Goal: Transaction & Acquisition: Book appointment/travel/reservation

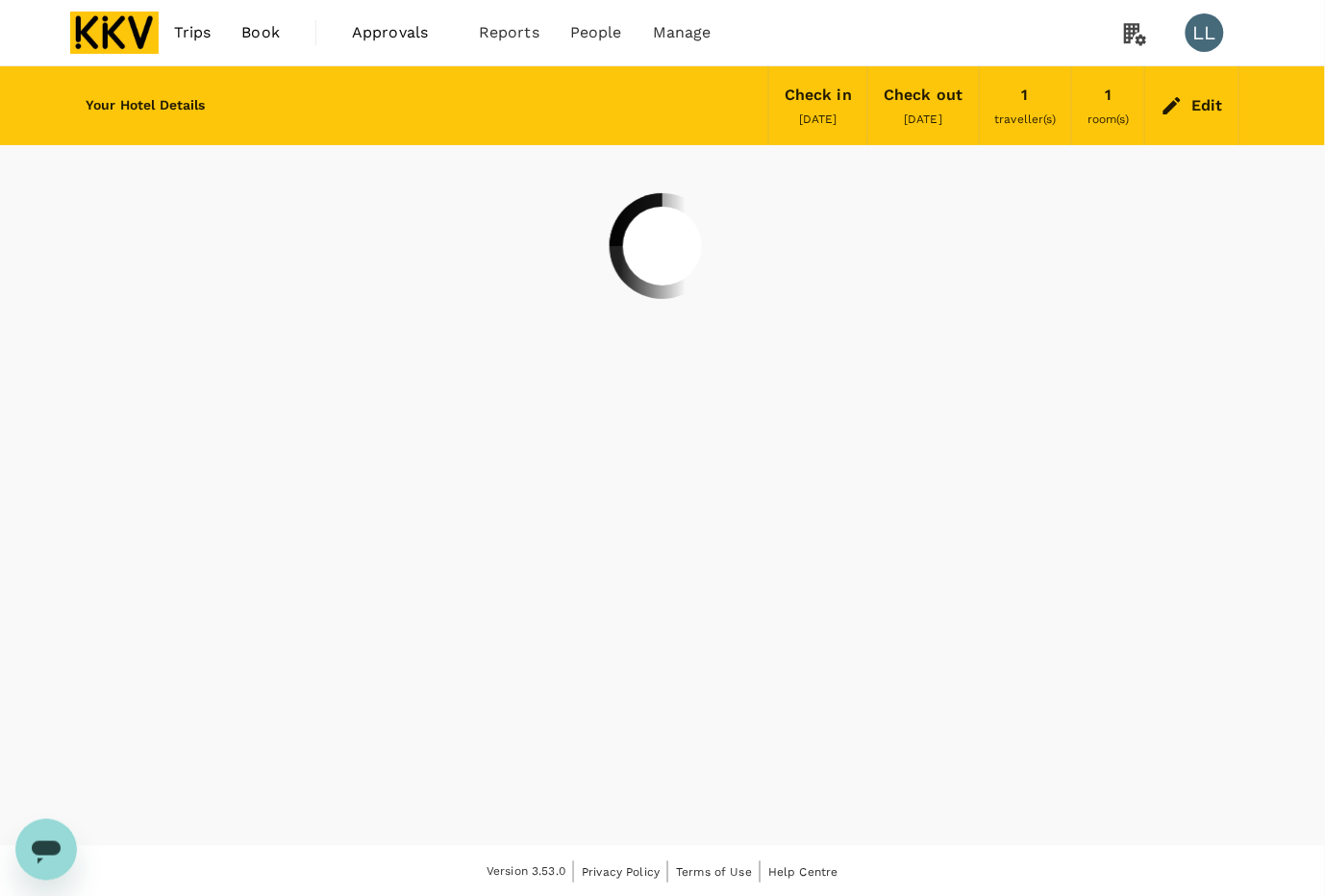
click at [1189, 110] on div "Edit" at bounding box center [1192, 106] width 94 height 68
click at [1205, 98] on div "Edit" at bounding box center [1207, 106] width 32 height 27
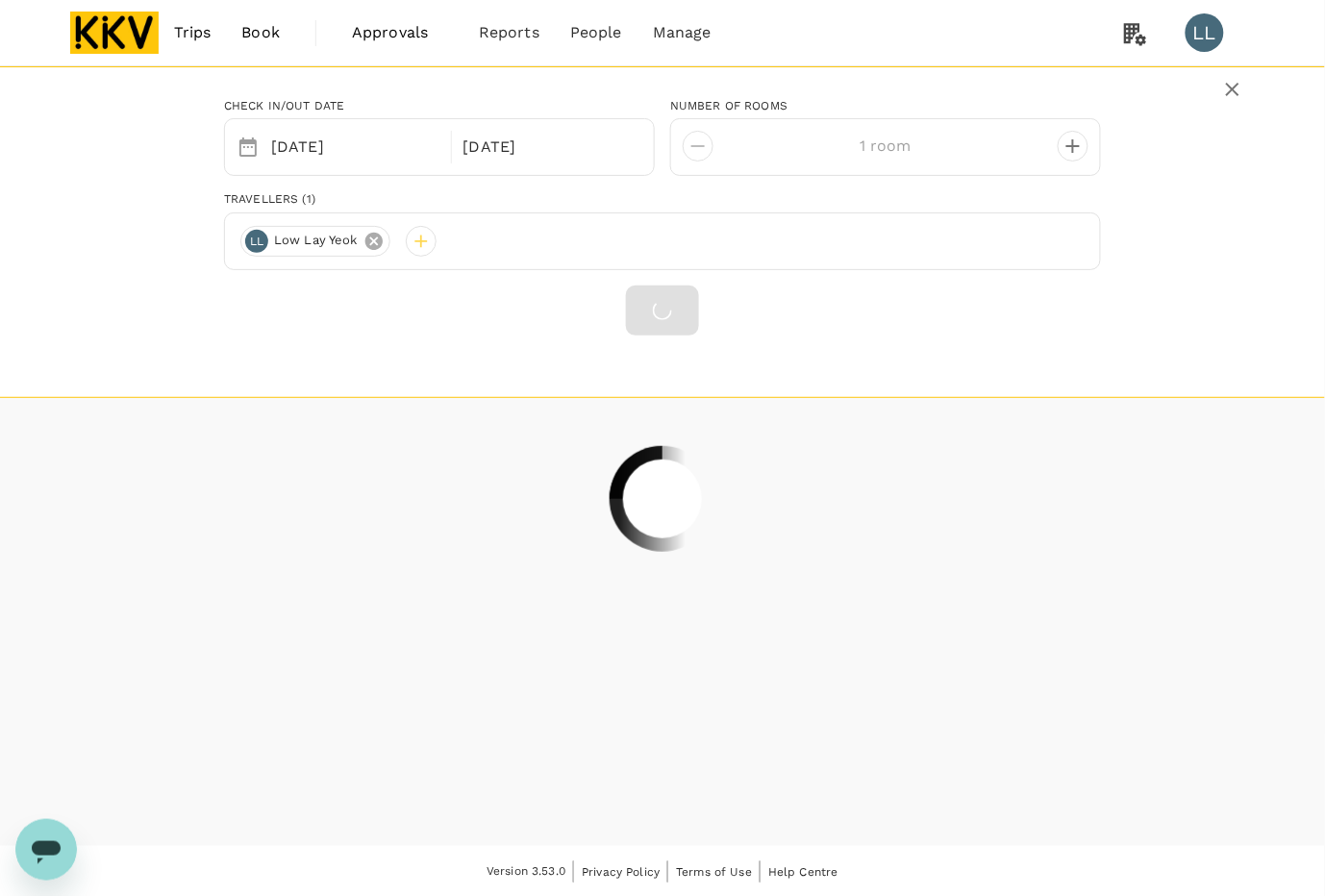
click at [378, 241] on icon at bounding box center [374, 242] width 17 height 17
click at [248, 241] on div at bounding box center [256, 242] width 31 height 31
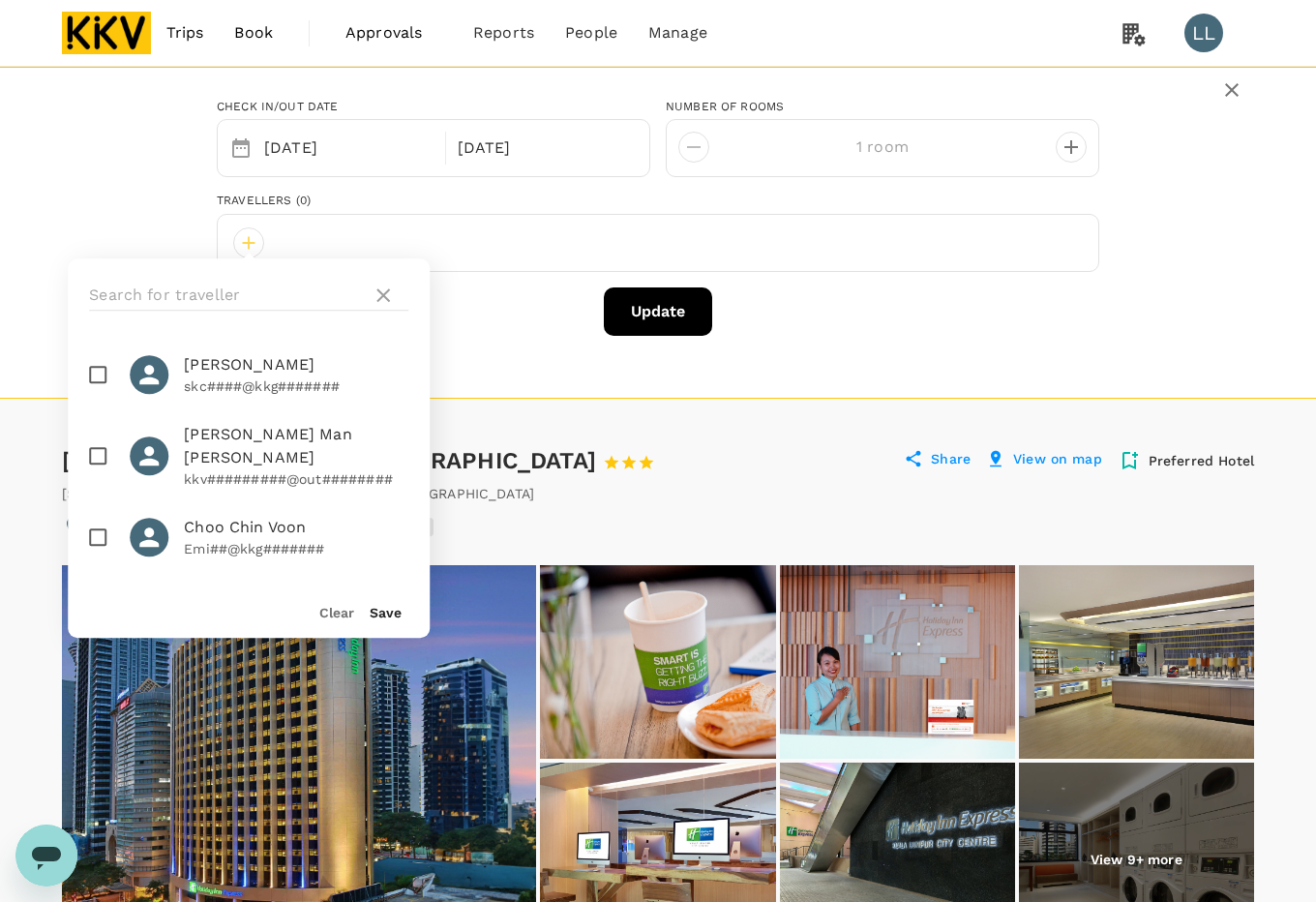
drag, startPoint x: 219, startPoint y: 518, endPoint x: 265, endPoint y: 543, distance: 52.4
click at [219, 539] on p "Emi##@kkg#######" at bounding box center [296, 549] width 225 height 19
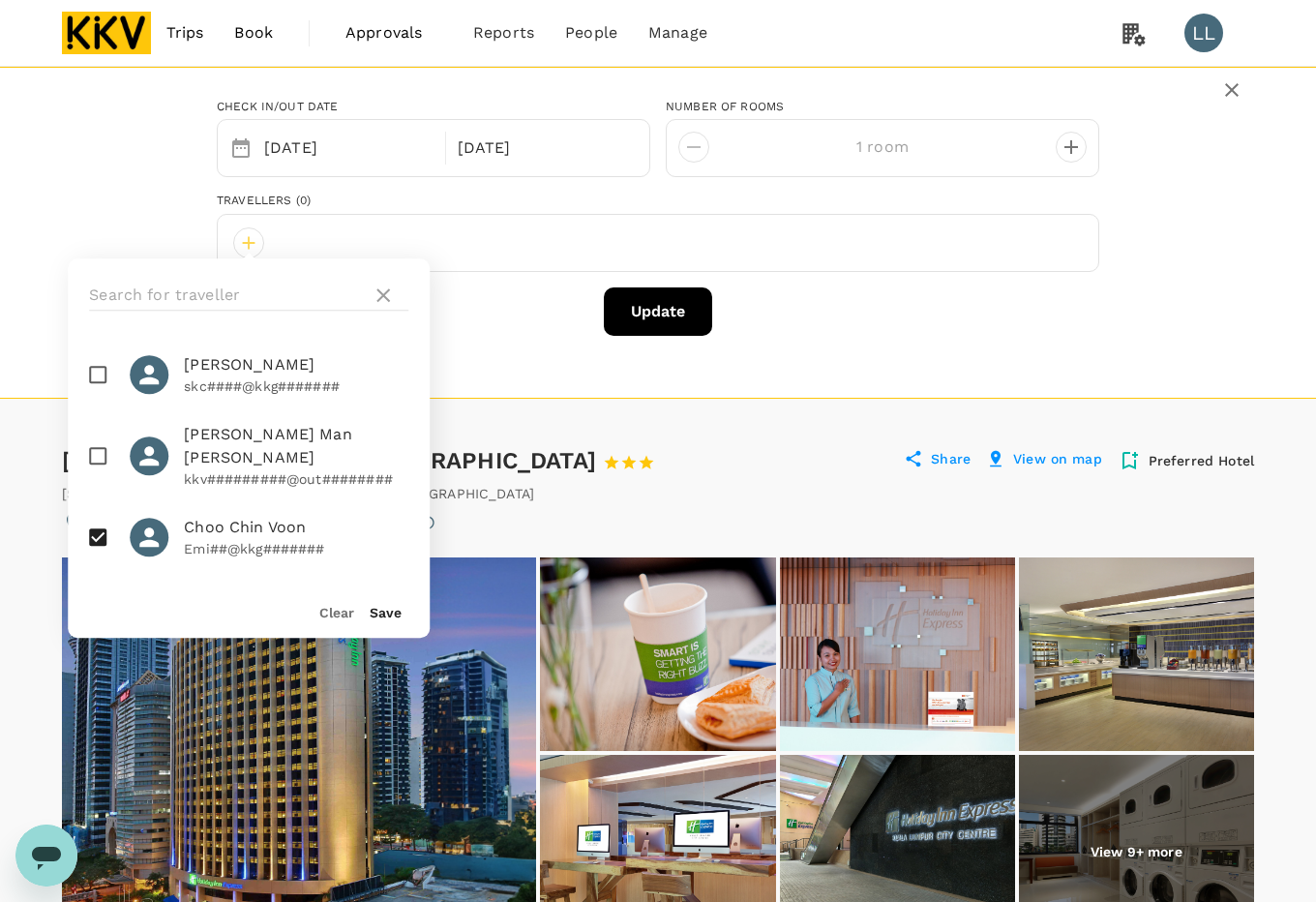
checkbox input "true"
click at [393, 606] on button "Save" at bounding box center [385, 613] width 32 height 16
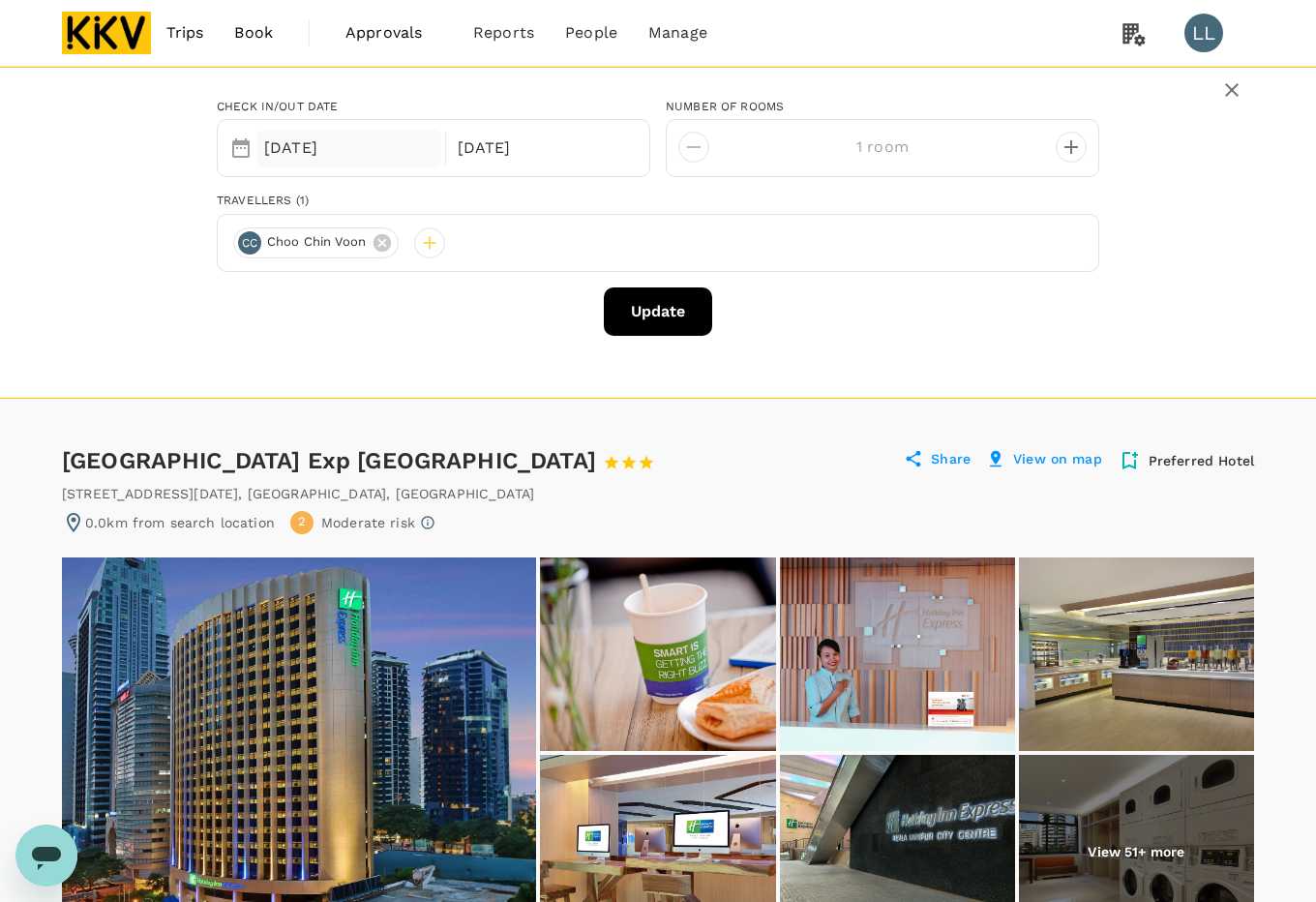
click at [373, 142] on div "[DATE]" at bounding box center [349, 148] width 185 height 38
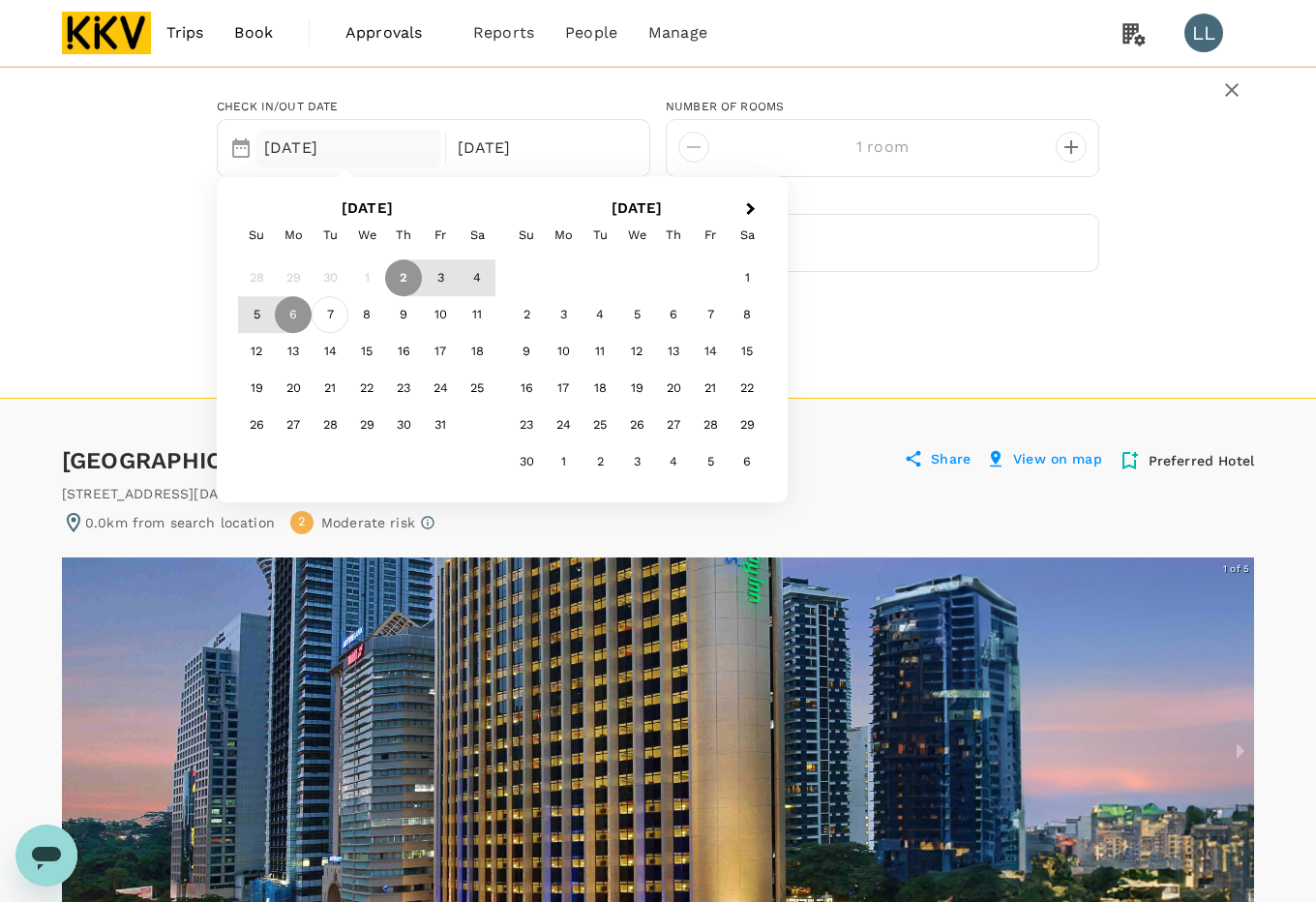
click at [320, 317] on div "7" at bounding box center [330, 315] width 37 height 37
click at [400, 316] on div "9" at bounding box center [404, 316] width 37 height 37
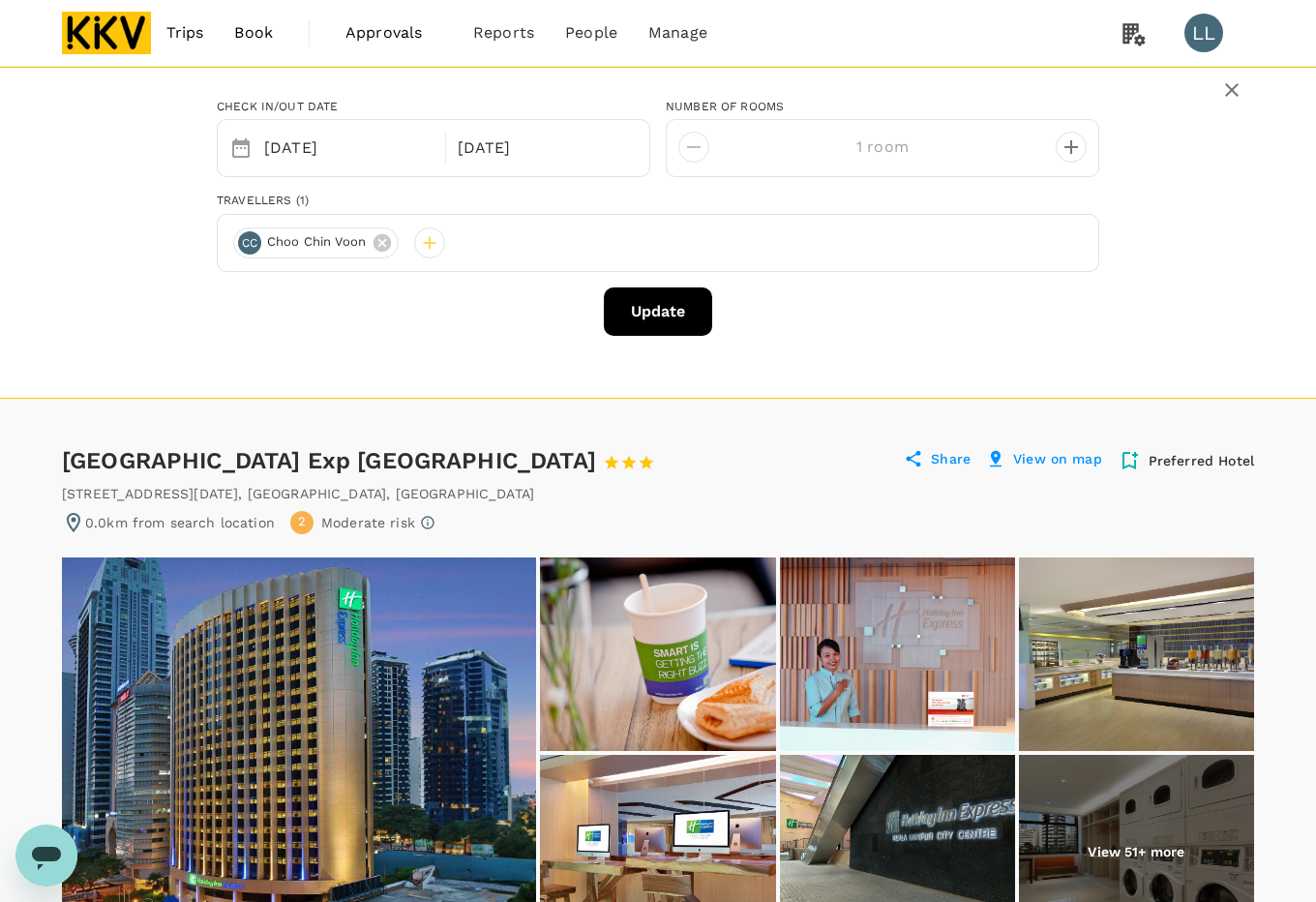
click at [514, 371] on div "Check in/out date Selected date: [DATE] [DATE] Selected date: [DATE] [DATE] num…" at bounding box center [658, 233] width 1316 height 332
click at [186, 29] on span "Trips" at bounding box center [185, 33] width 38 height 23
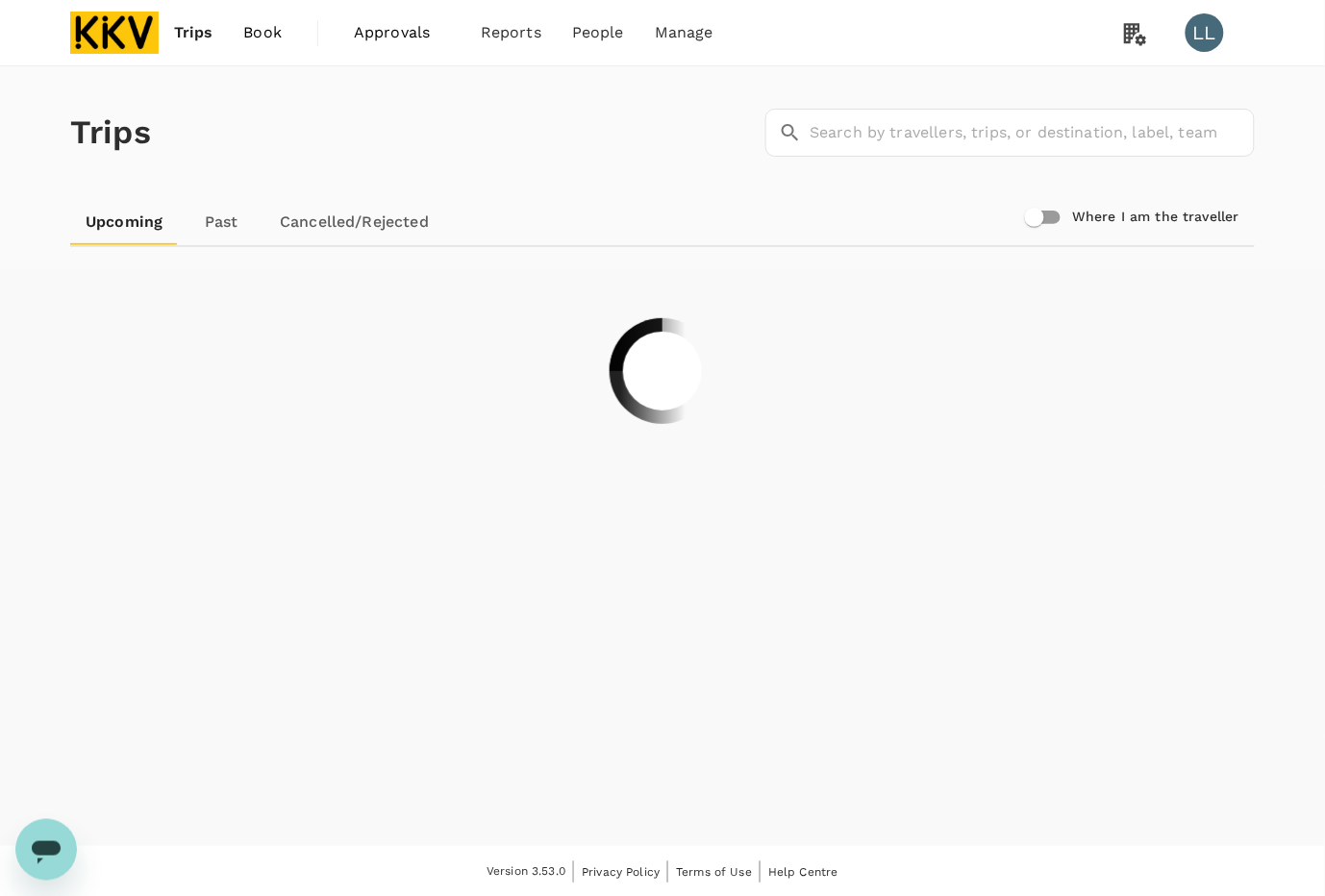
click at [128, 31] on img at bounding box center [115, 33] width 89 height 43
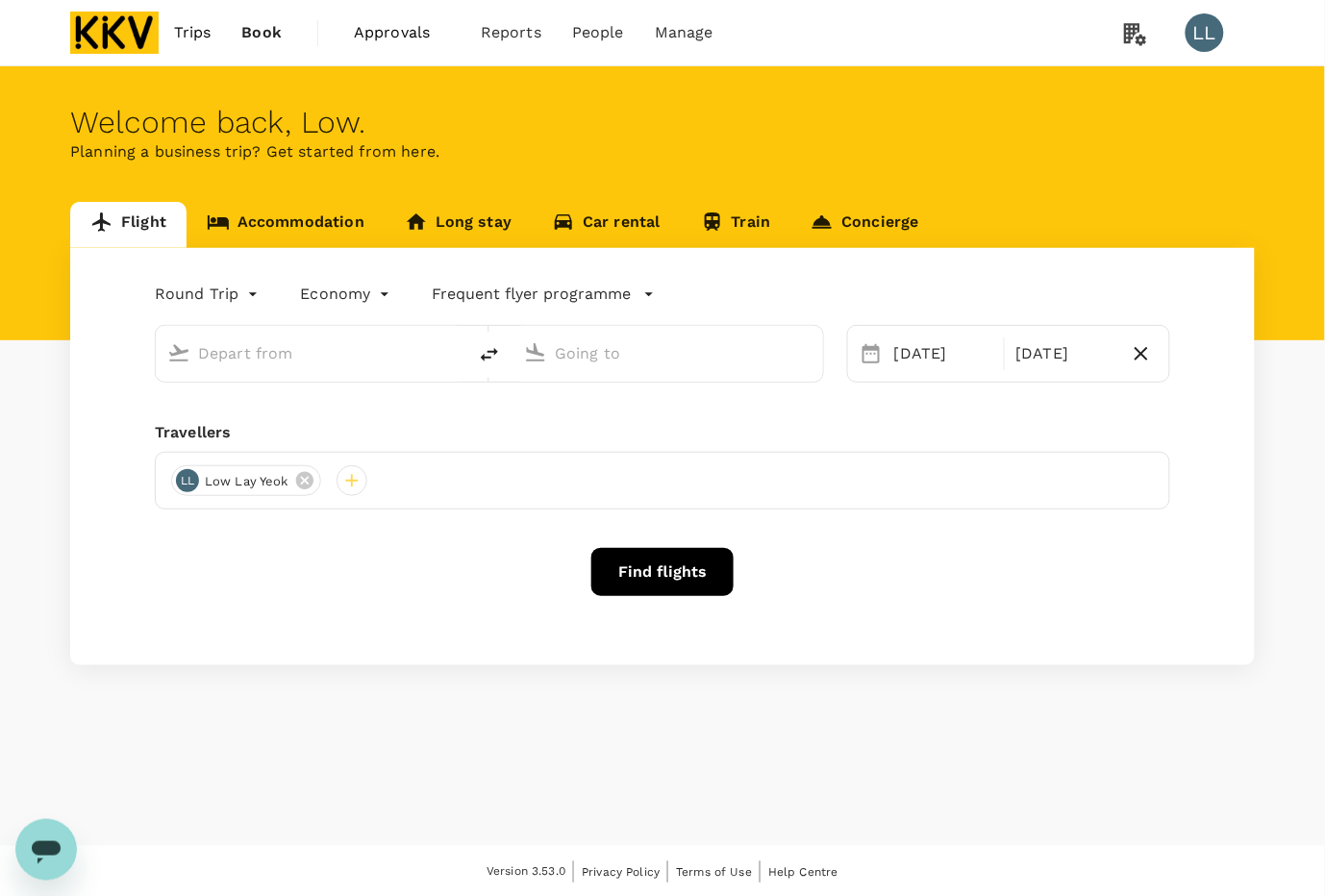
type input "Kuala Lumpur Intl ([GEOGRAPHIC_DATA])"
type input "Sultan [PERSON_NAME] (AOR)"
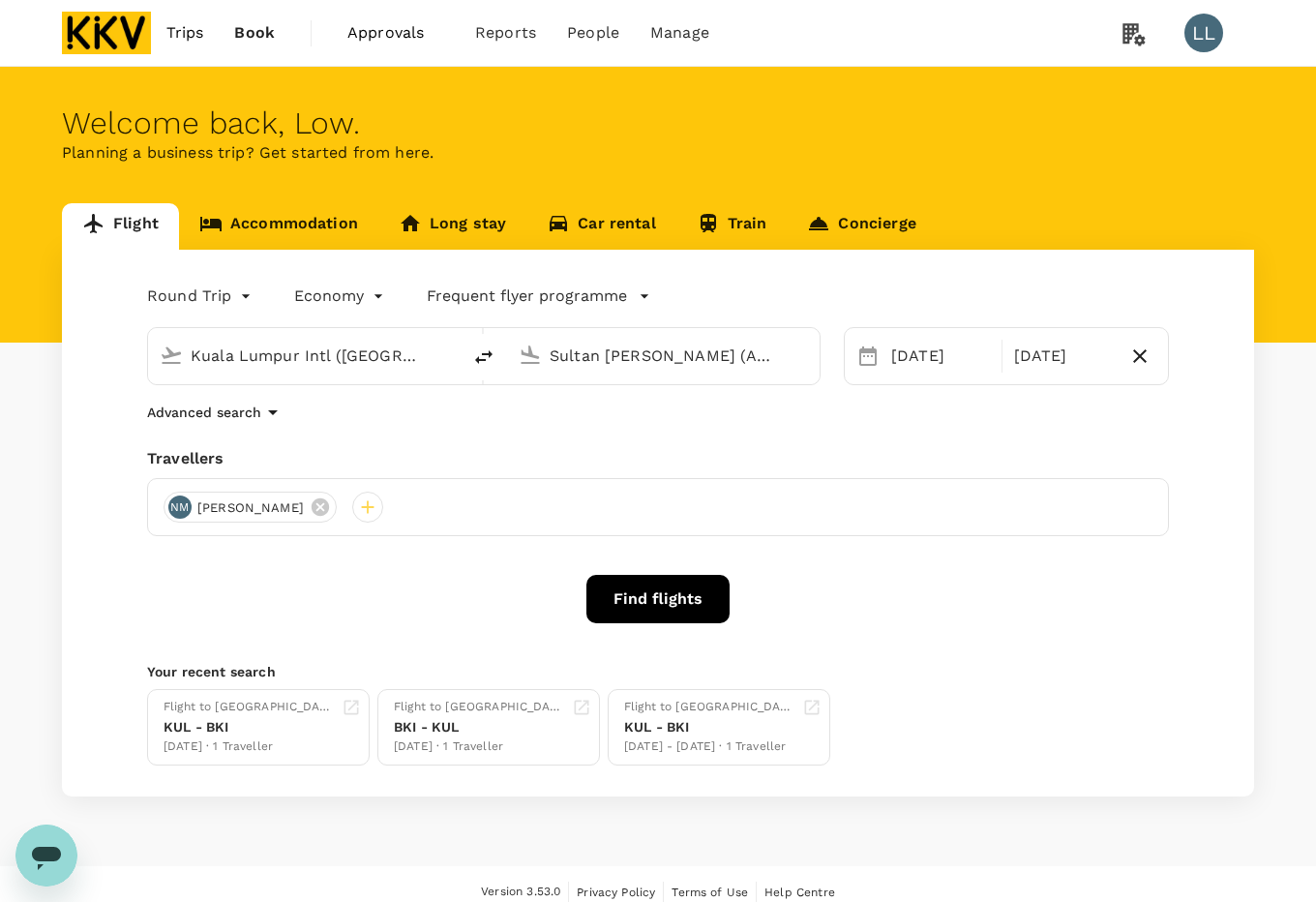
click at [254, 224] on link "Accommodation" at bounding box center [278, 227] width 199 height 47
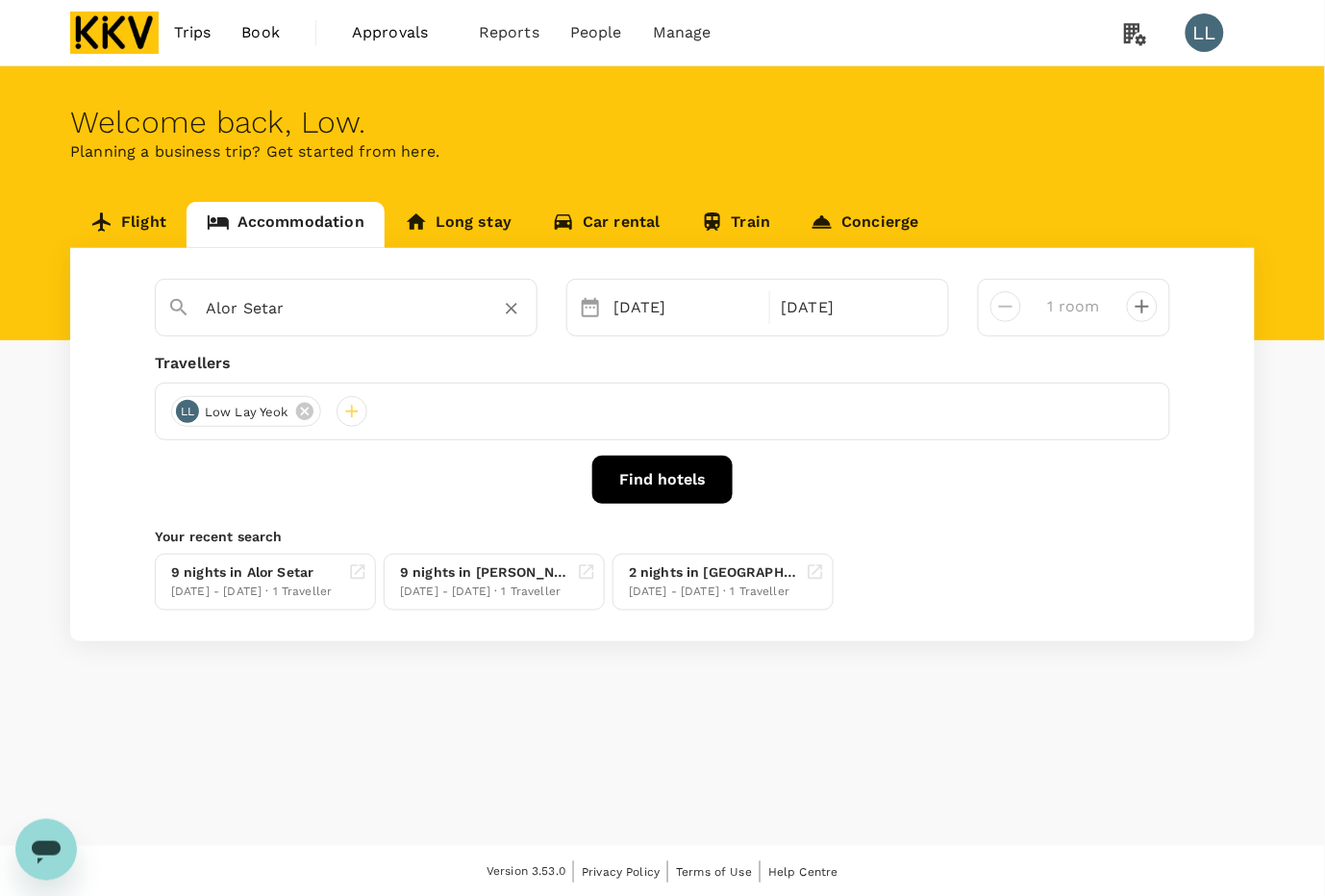
click at [504, 304] on icon "Clear" at bounding box center [511, 308] width 19 height 19
click at [301, 411] on icon at bounding box center [304, 412] width 17 height 17
click at [176, 407] on div at bounding box center [187, 412] width 31 height 31
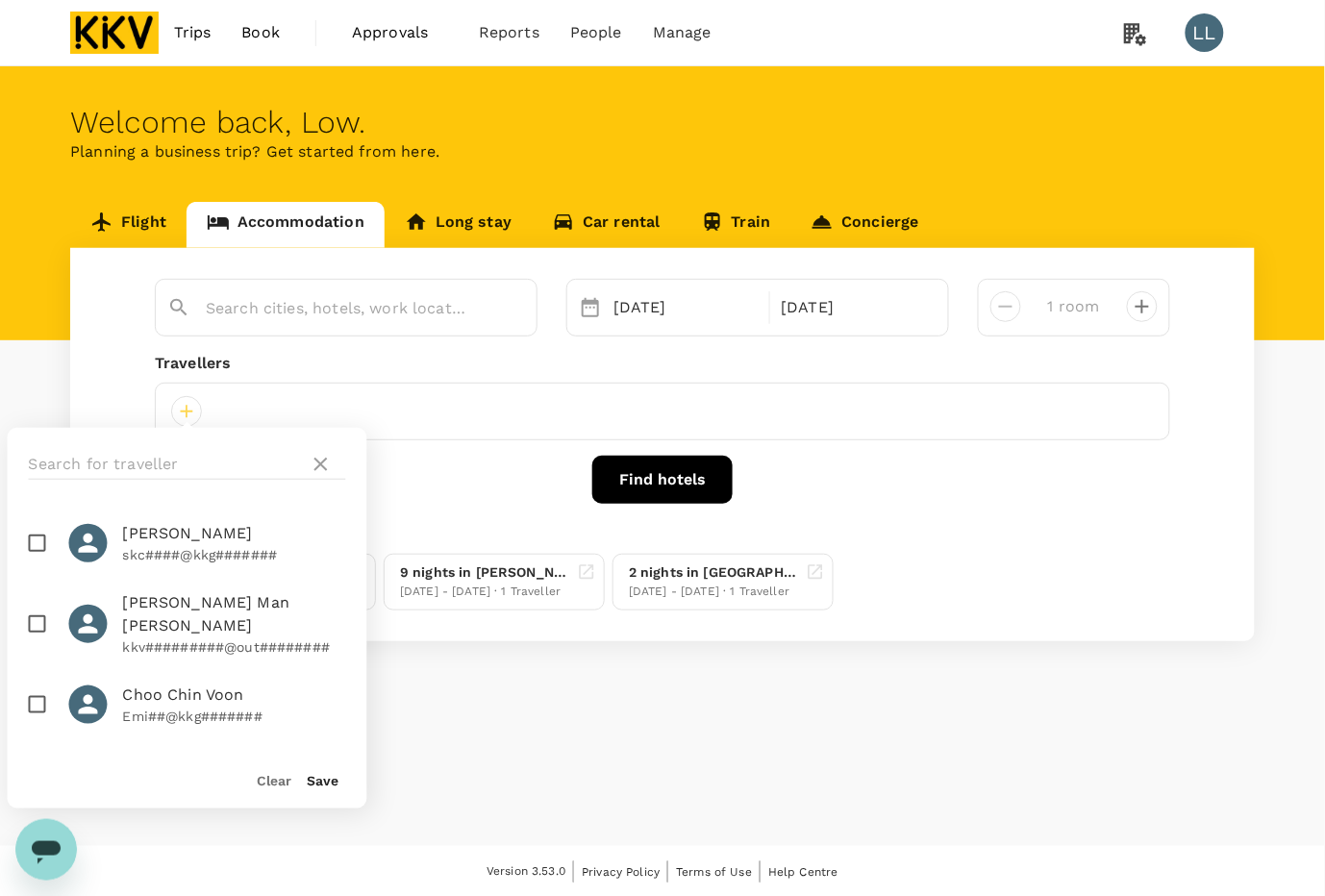
click at [164, 683] on span "Choo Chin Voon" at bounding box center [234, 695] width 223 height 23
checkbox input "true"
click at [478, 468] on div "Find hotels" at bounding box center [662, 480] width 1016 height 48
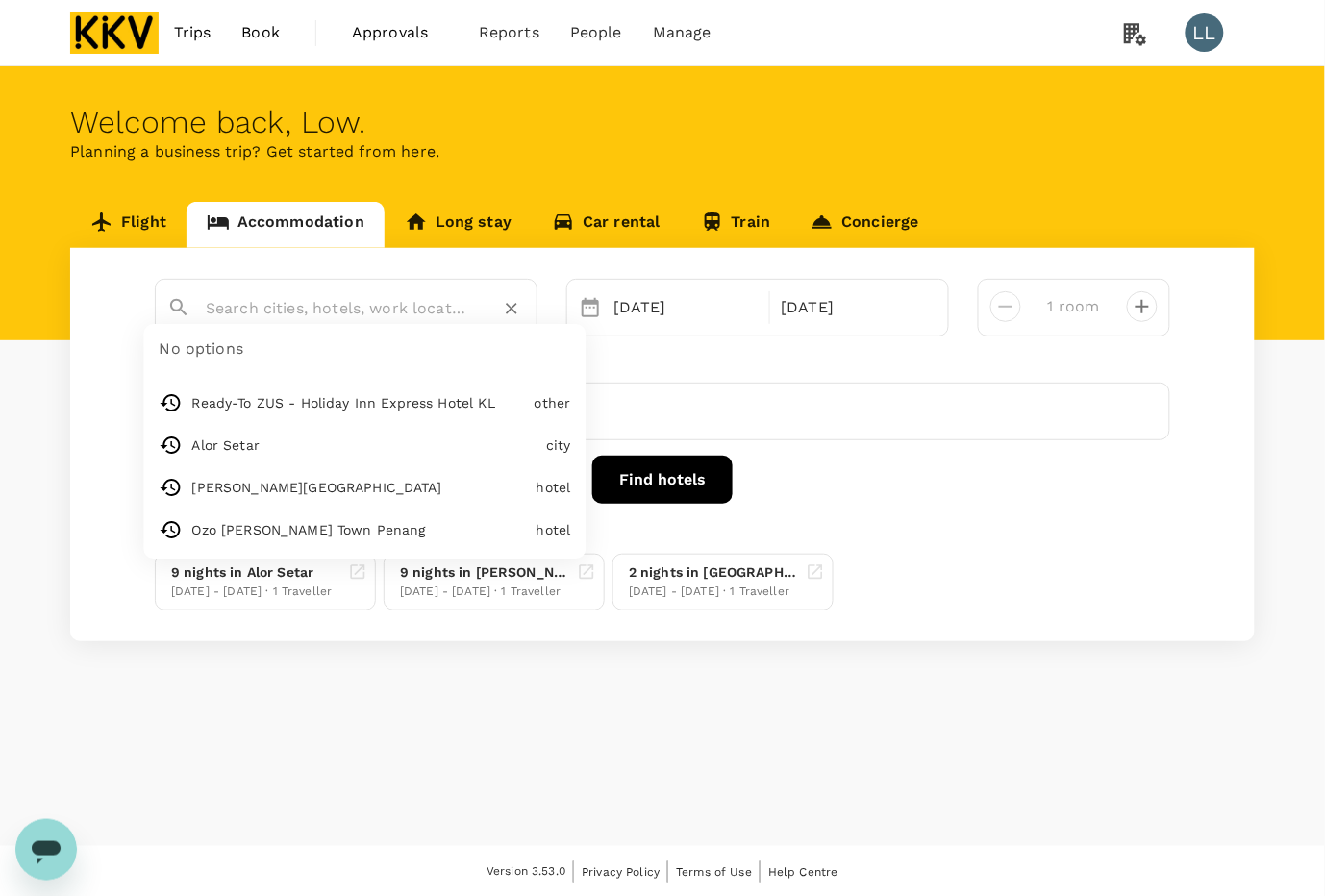
click at [293, 315] on input "text" at bounding box center [338, 307] width 266 height 30
drag, startPoint x: 794, startPoint y: 417, endPoint x: 562, endPoint y: 419, distance: 232.0
click at [799, 420] on div at bounding box center [662, 412] width 1016 height 58
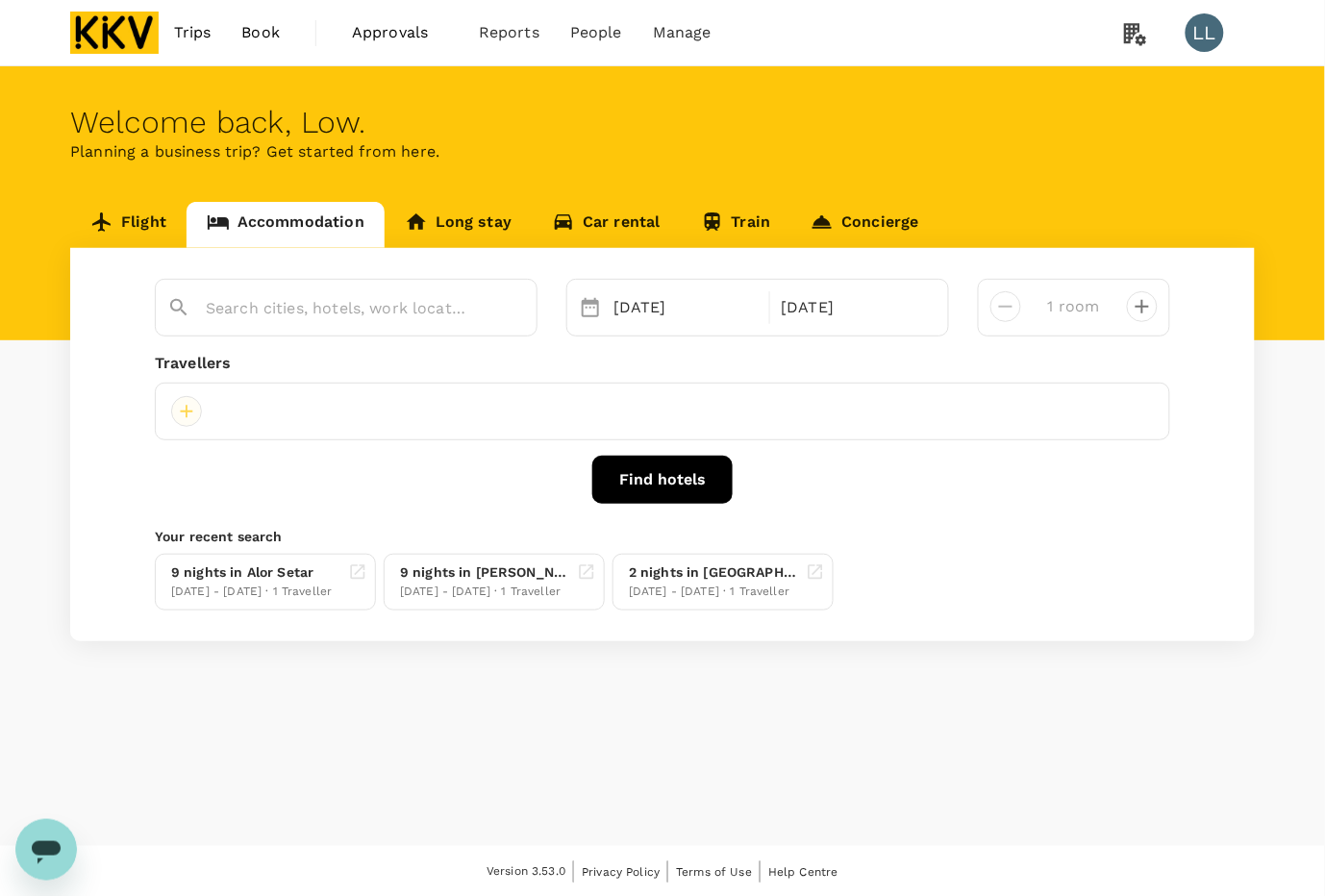
click at [181, 407] on div at bounding box center [187, 412] width 31 height 31
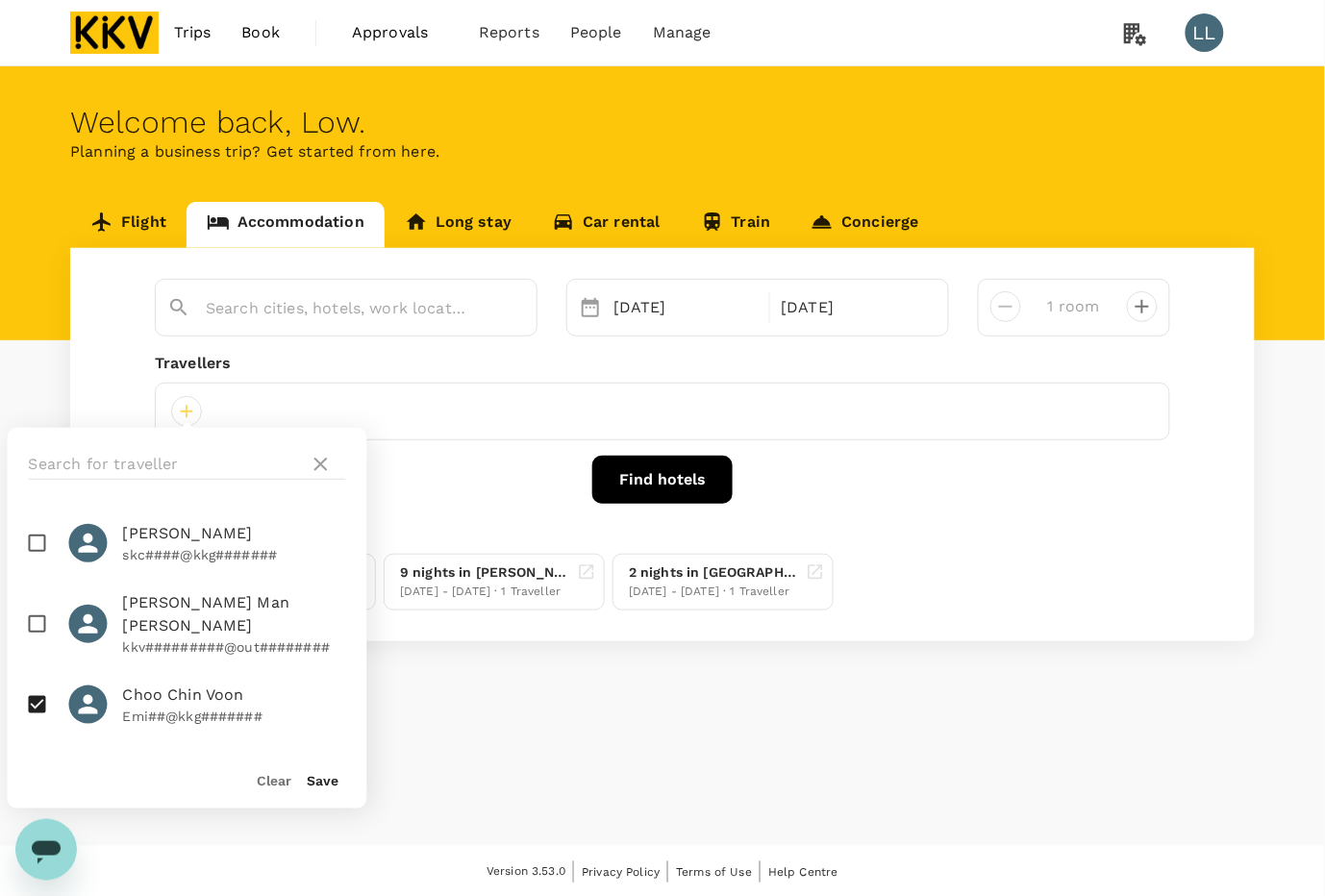
click at [310, 770] on div "Save" at bounding box center [315, 772] width 47 height 39
click at [319, 774] on button "Save" at bounding box center [323, 781] width 32 height 15
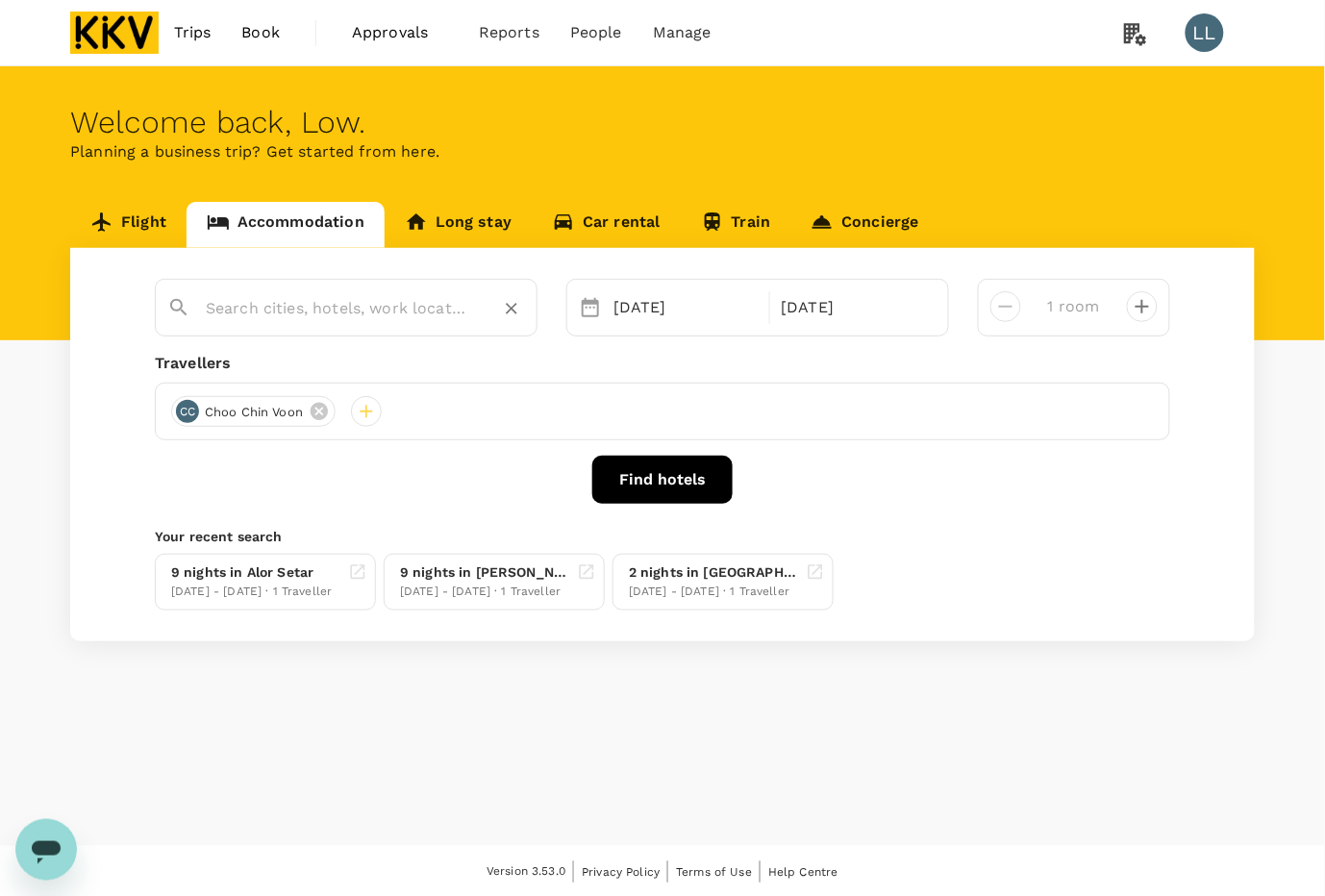
click at [265, 304] on input "text" at bounding box center [338, 307] width 266 height 30
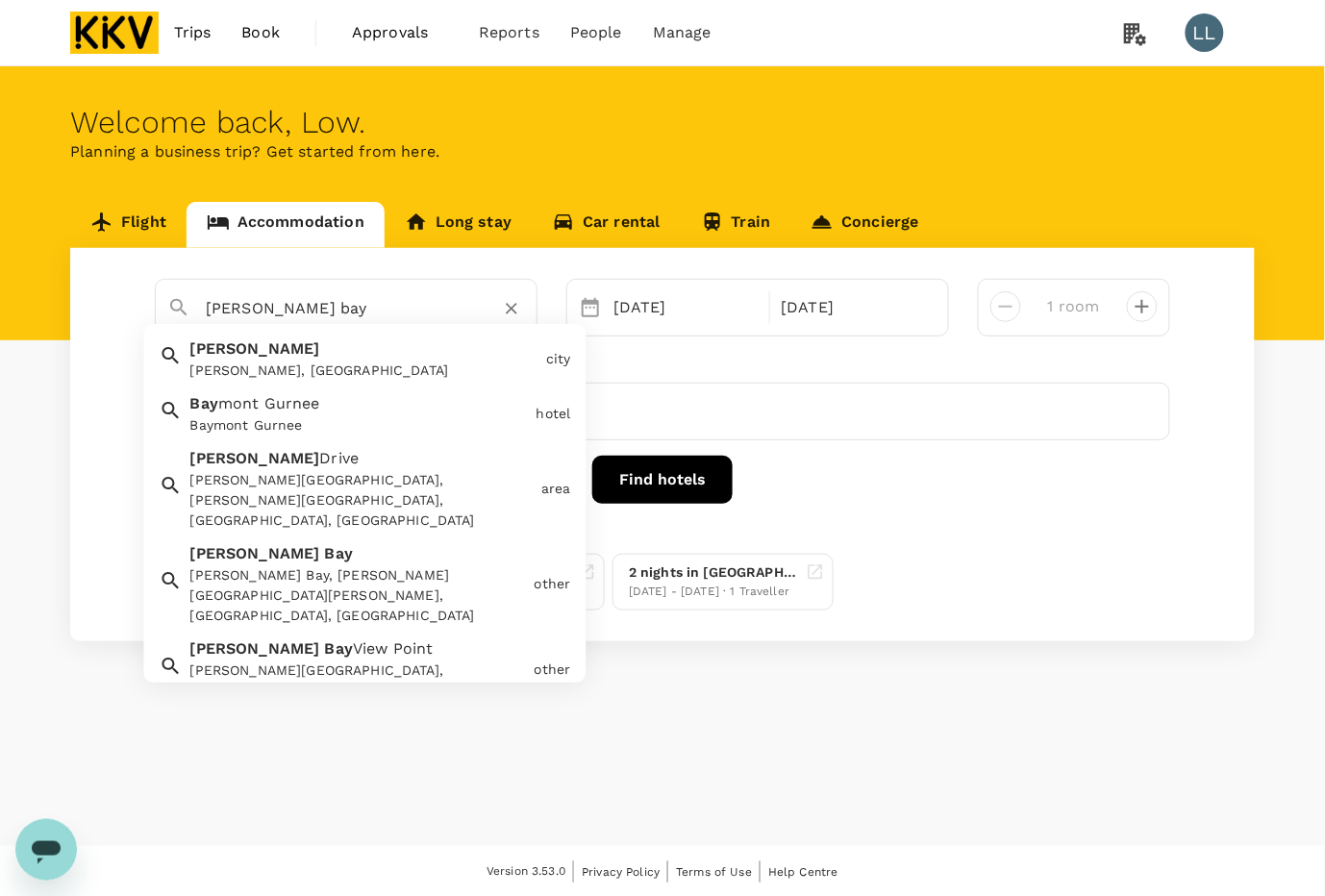
click at [277, 566] on div "[PERSON_NAME] Bay, [PERSON_NAME][GEOGRAPHIC_DATA][PERSON_NAME], [GEOGRAPHIC_DAT…" at bounding box center [359, 596] width 336 height 61
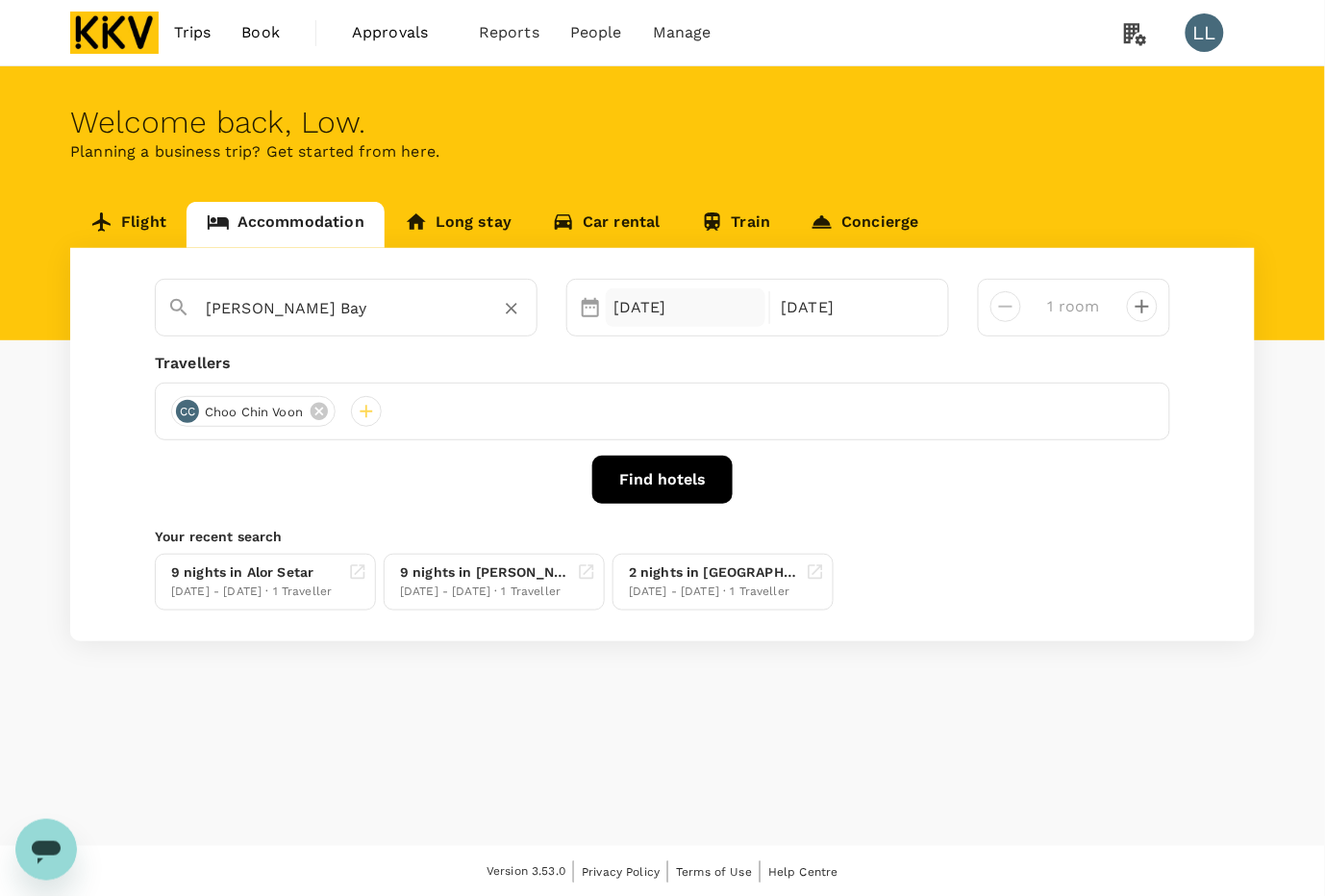
type input "[PERSON_NAME] Bay"
click at [666, 317] on div "[DATE]" at bounding box center [685, 307] width 159 height 39
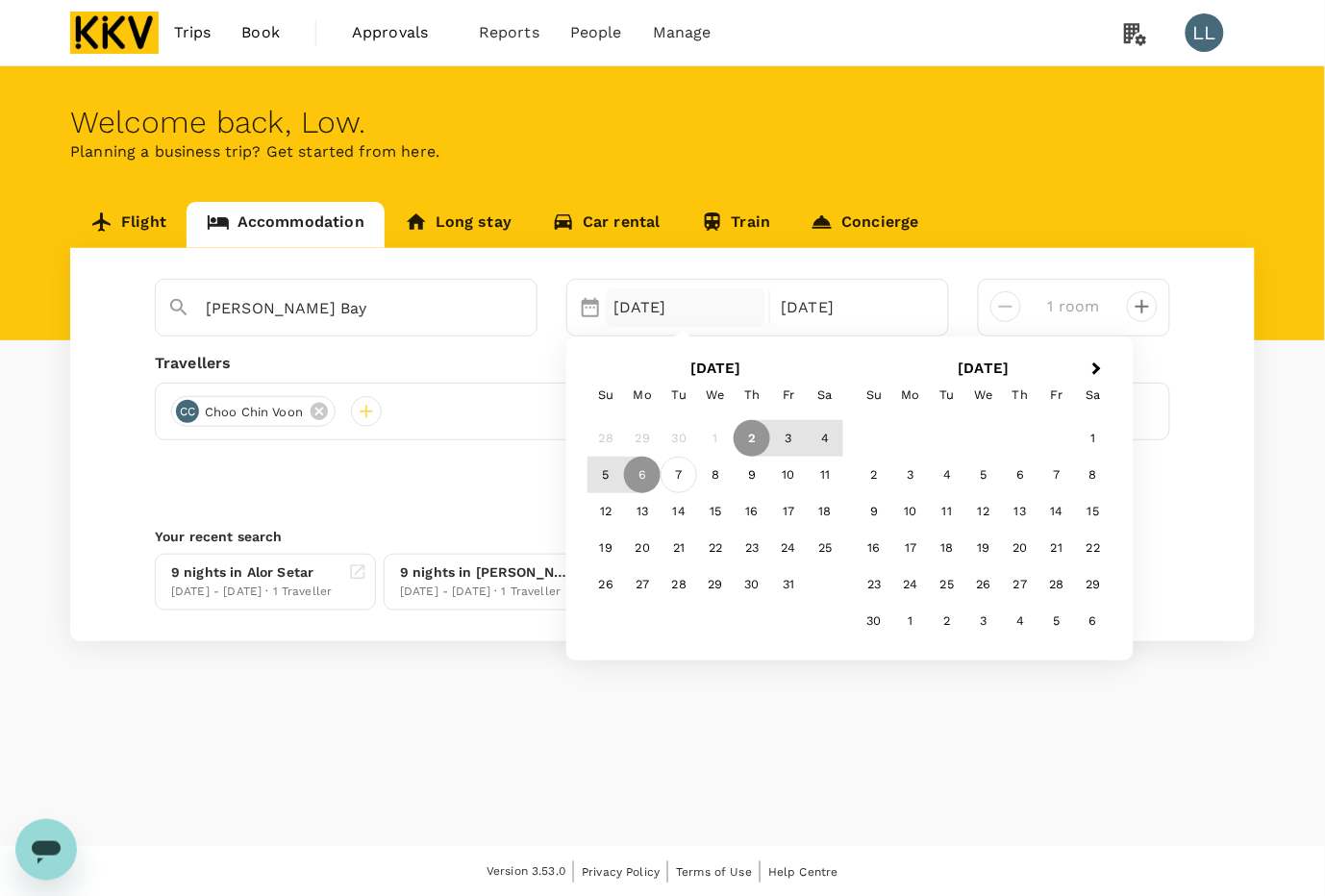
click at [684, 471] on div "7" at bounding box center [678, 476] width 37 height 37
click at [758, 463] on div "9" at bounding box center [752, 476] width 37 height 37
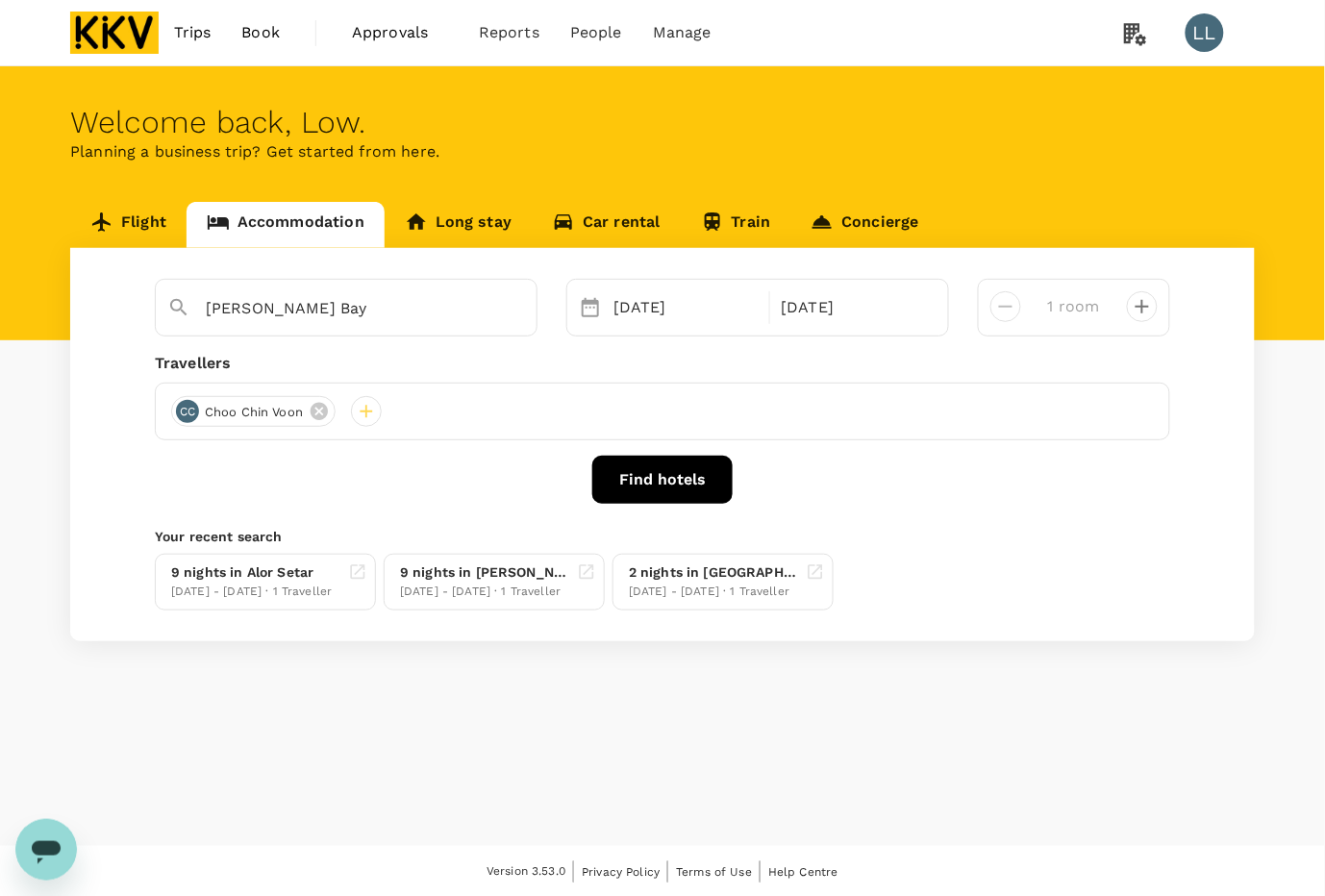
click at [684, 480] on button "Find hotels" at bounding box center [662, 480] width 140 height 48
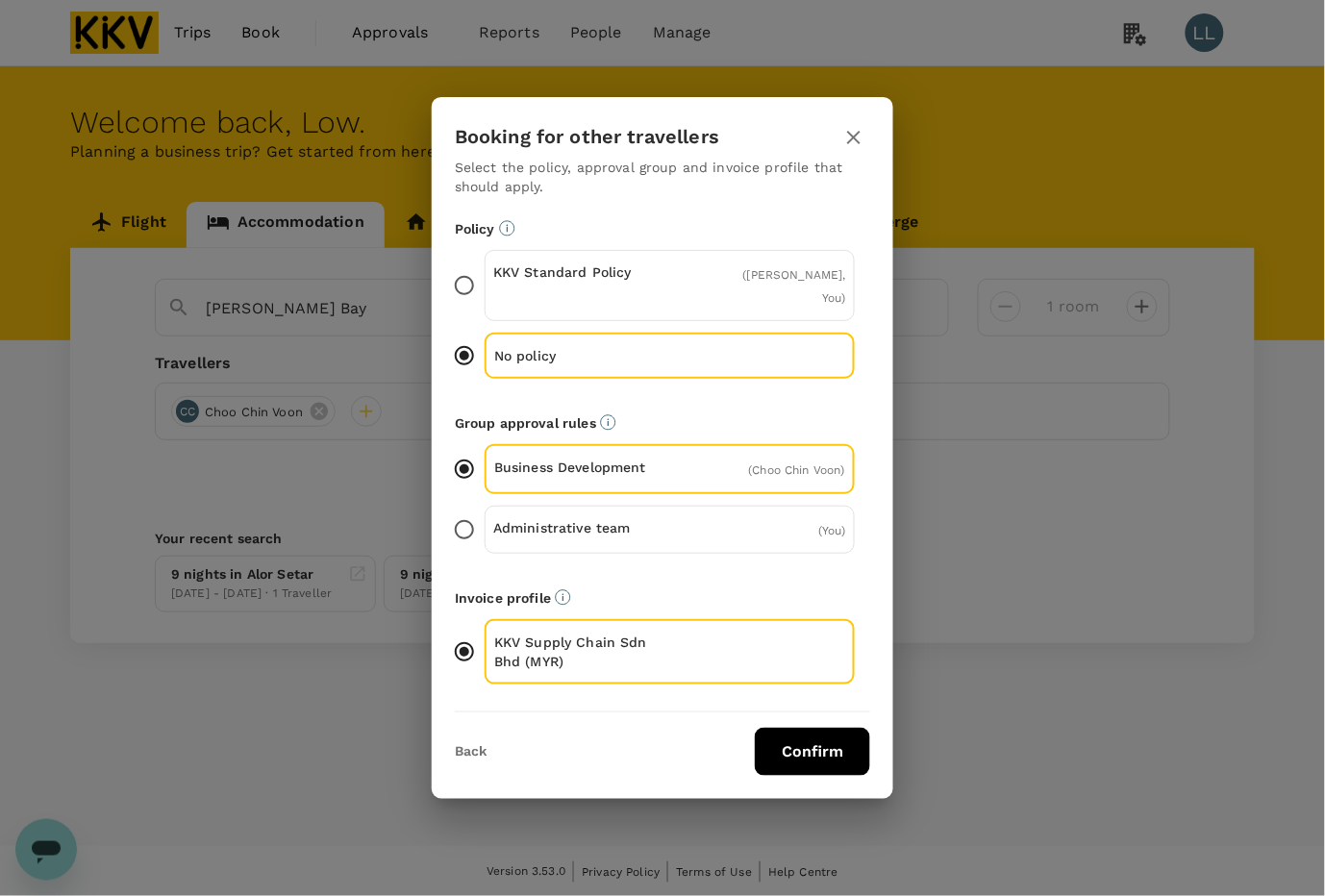
click at [787, 762] on button "Confirm" at bounding box center [812, 752] width 115 height 48
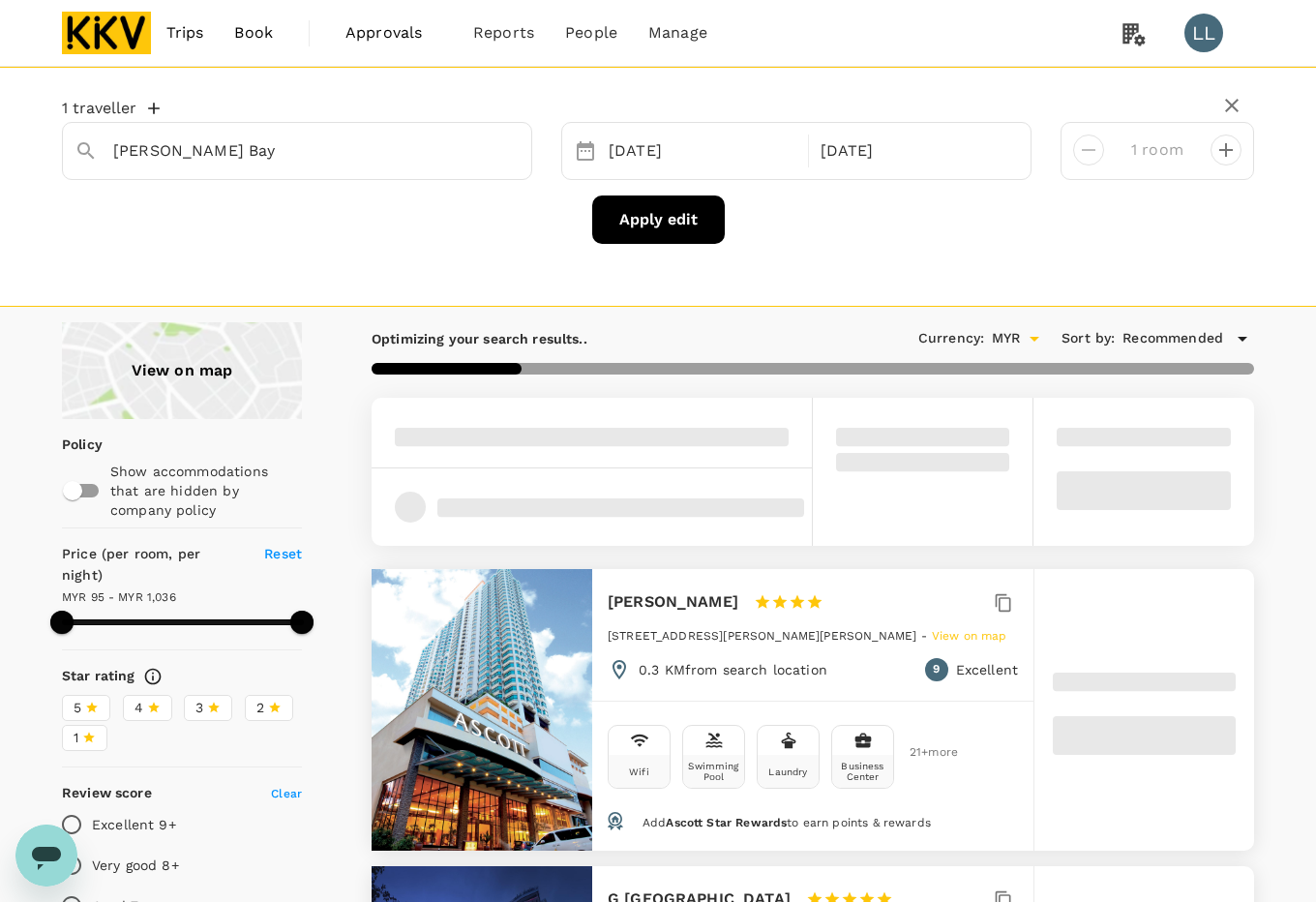
type input "[PERSON_NAME]"
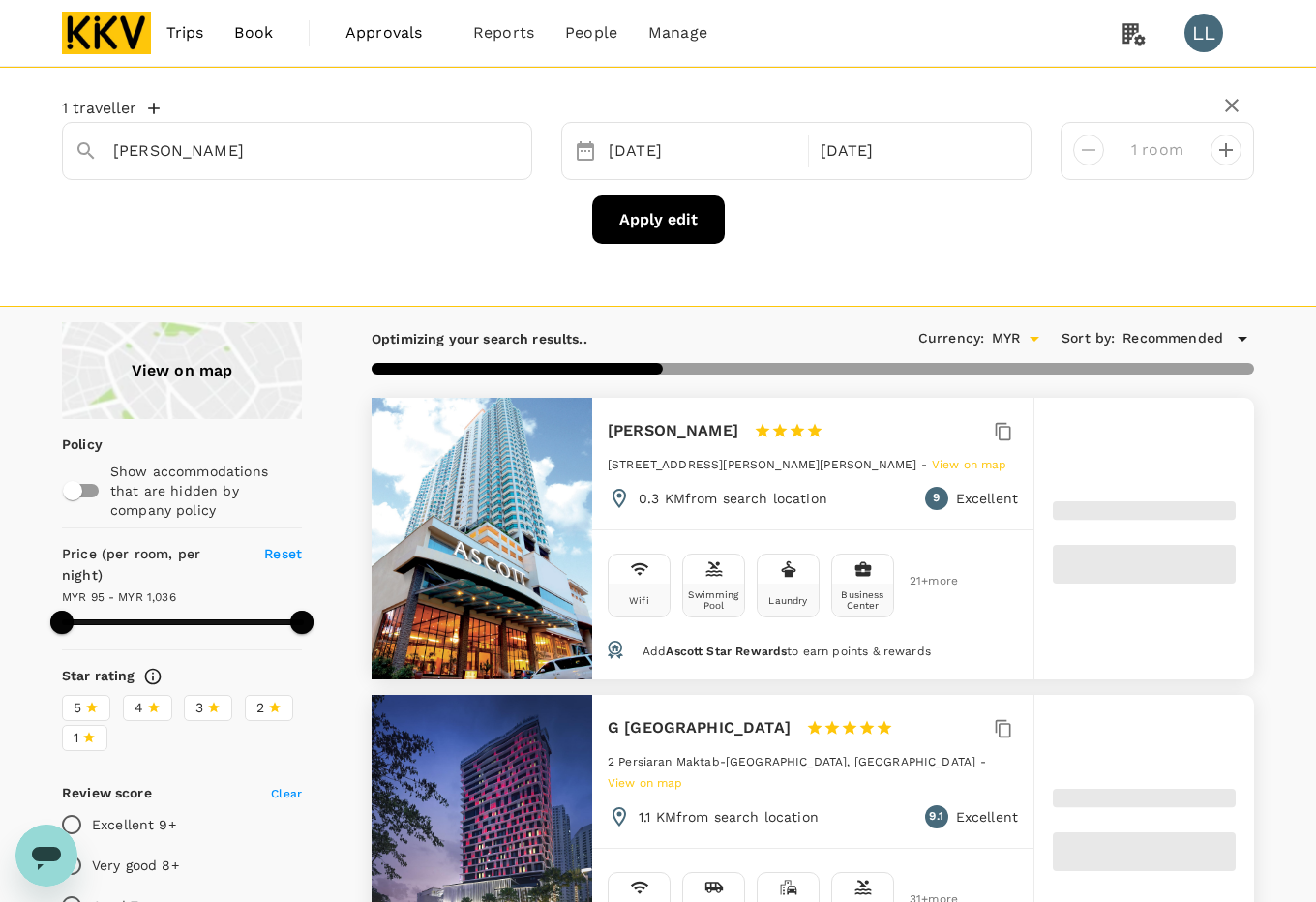
type input "1036.67"
type input "60.67"
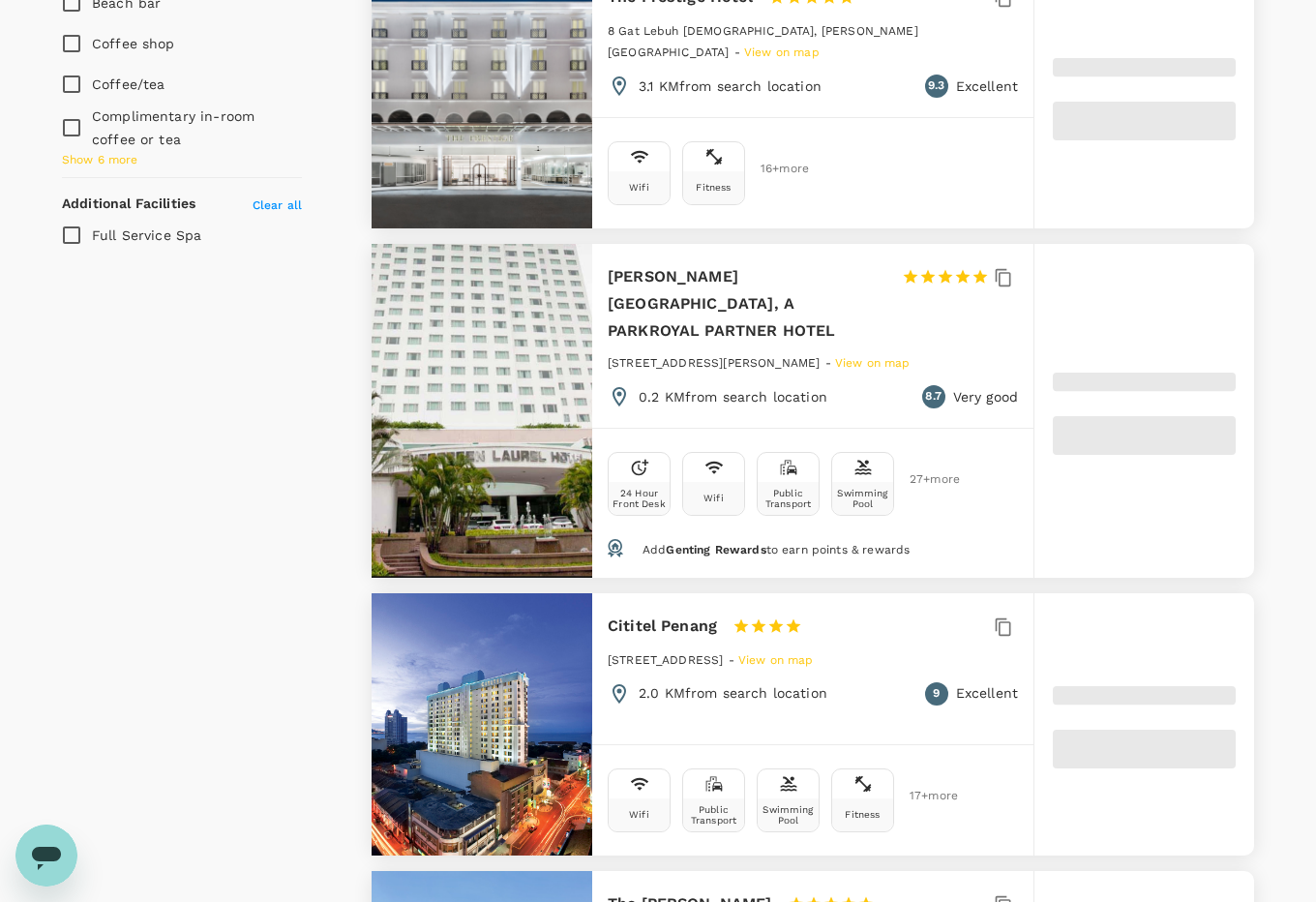
scroll to position [1676, 0]
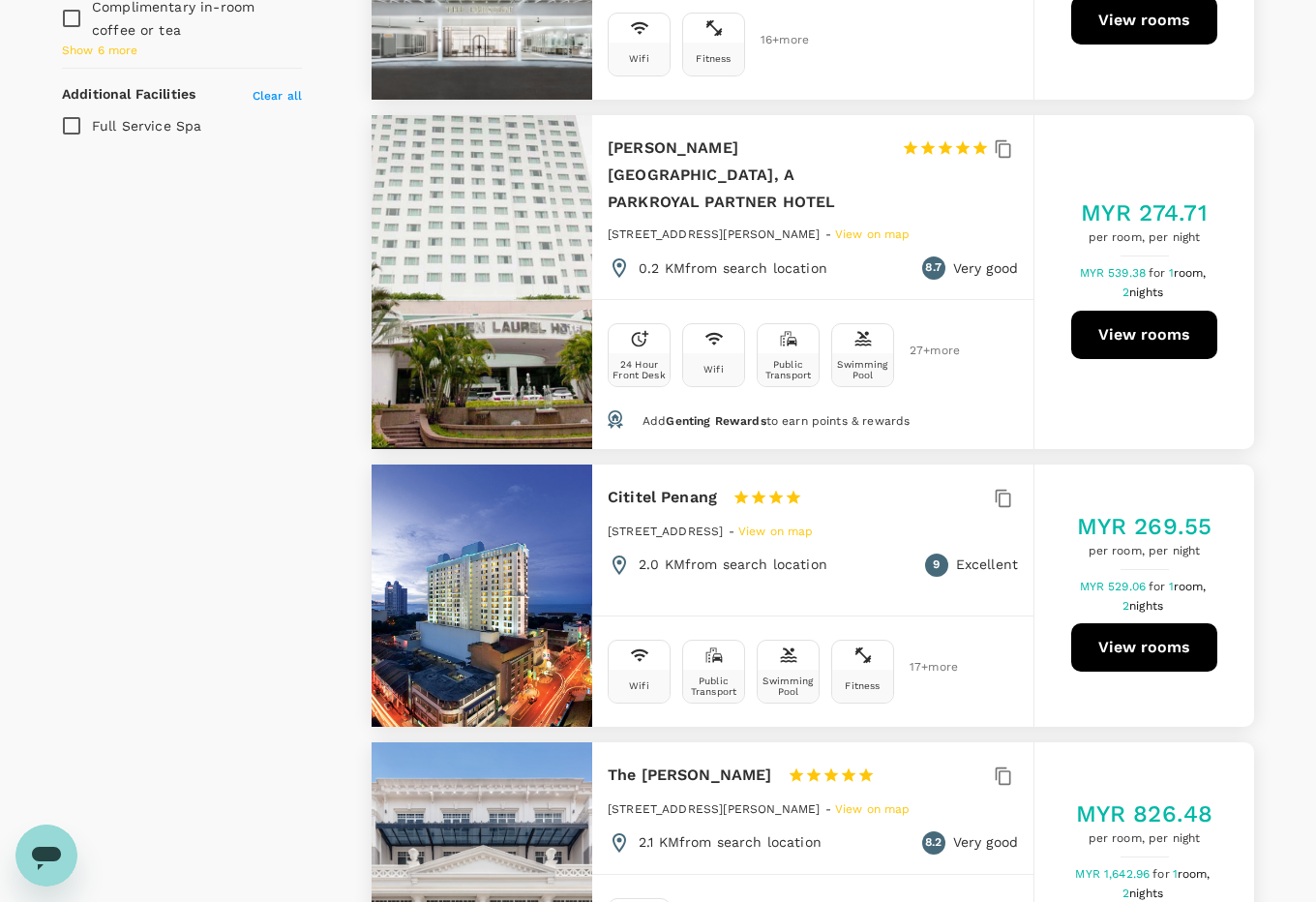
click at [1183, 316] on button "View rooms" at bounding box center [1144, 335] width 146 height 49
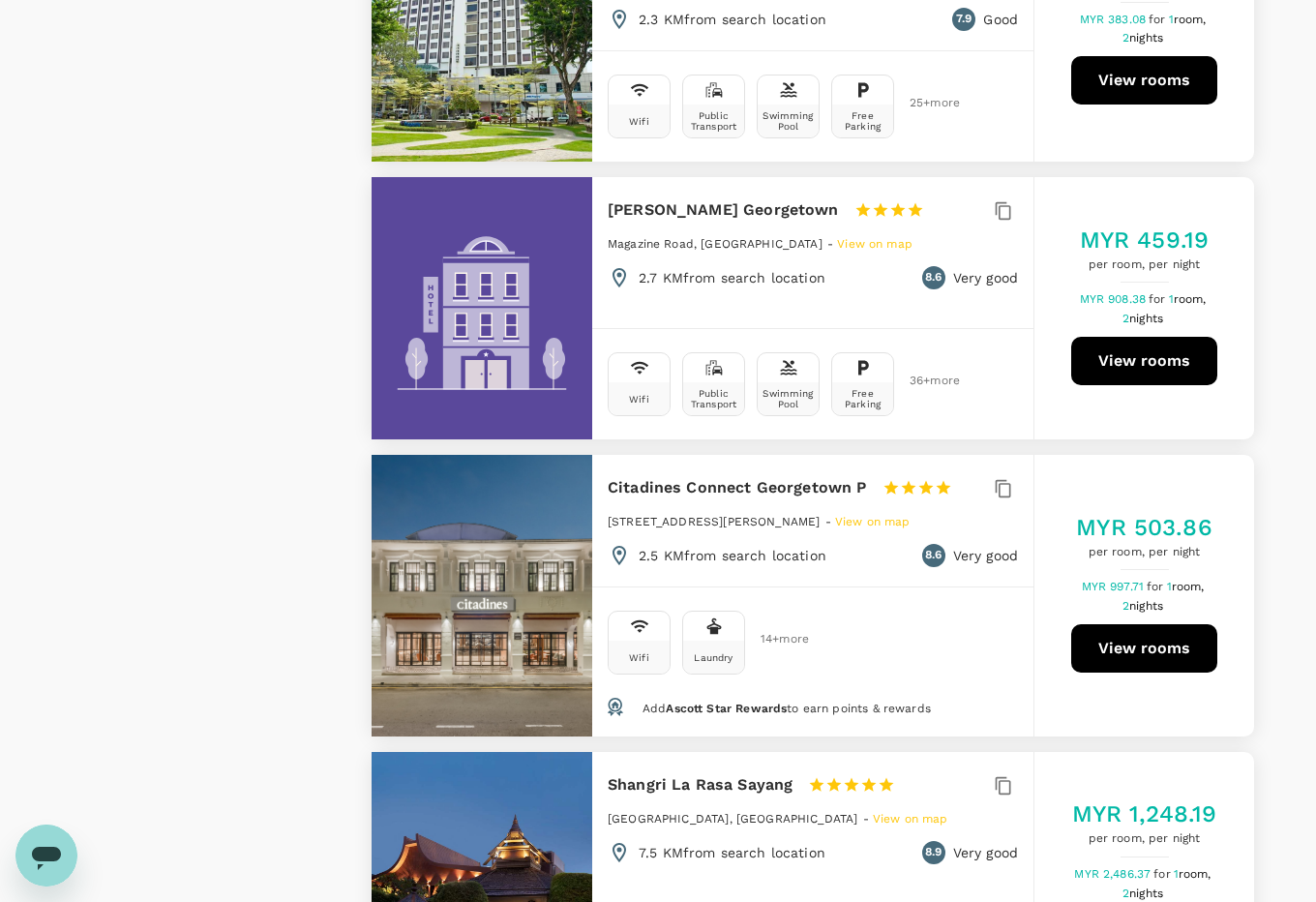
scroll to position [4356, 0]
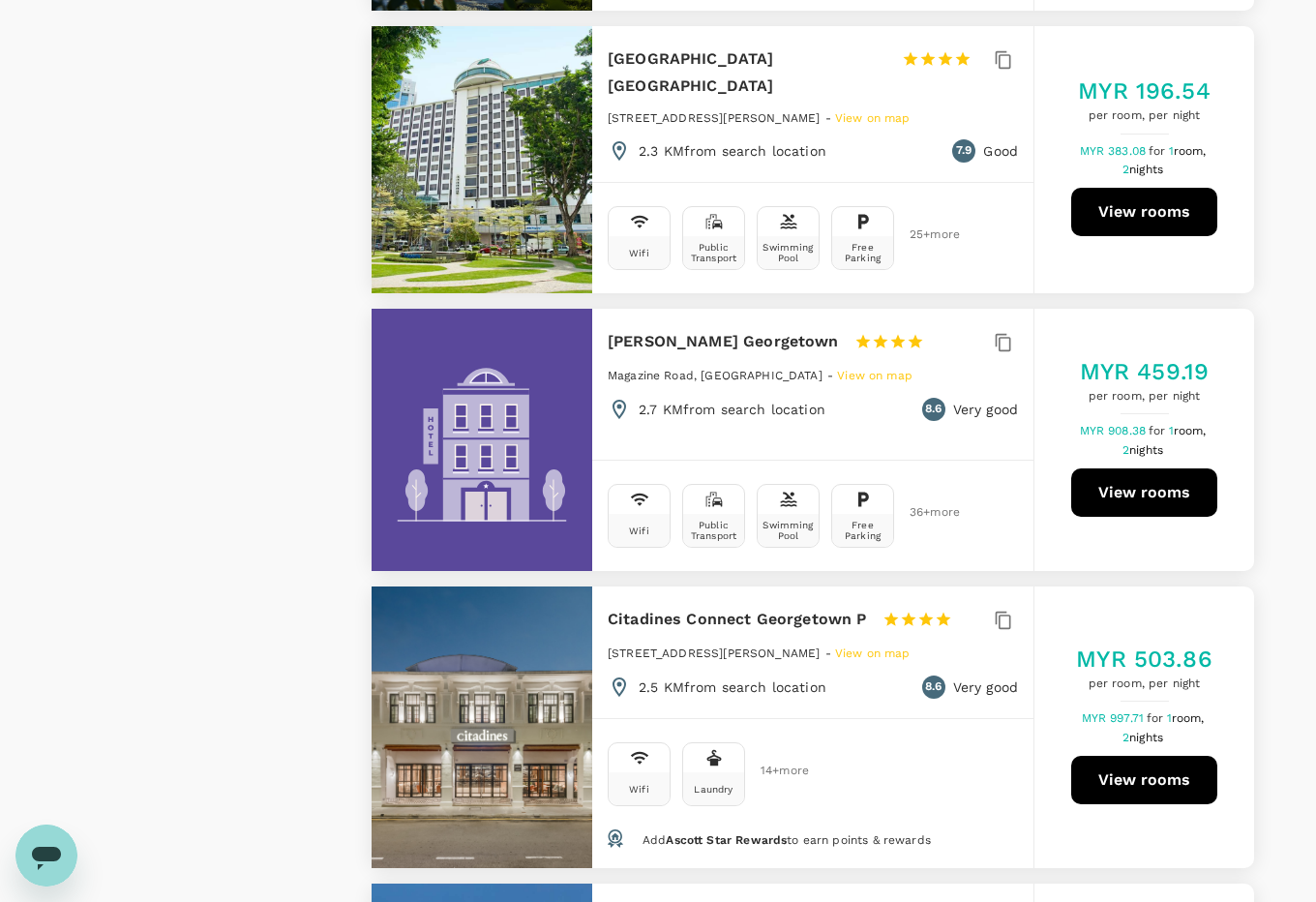
type input "1657.67"
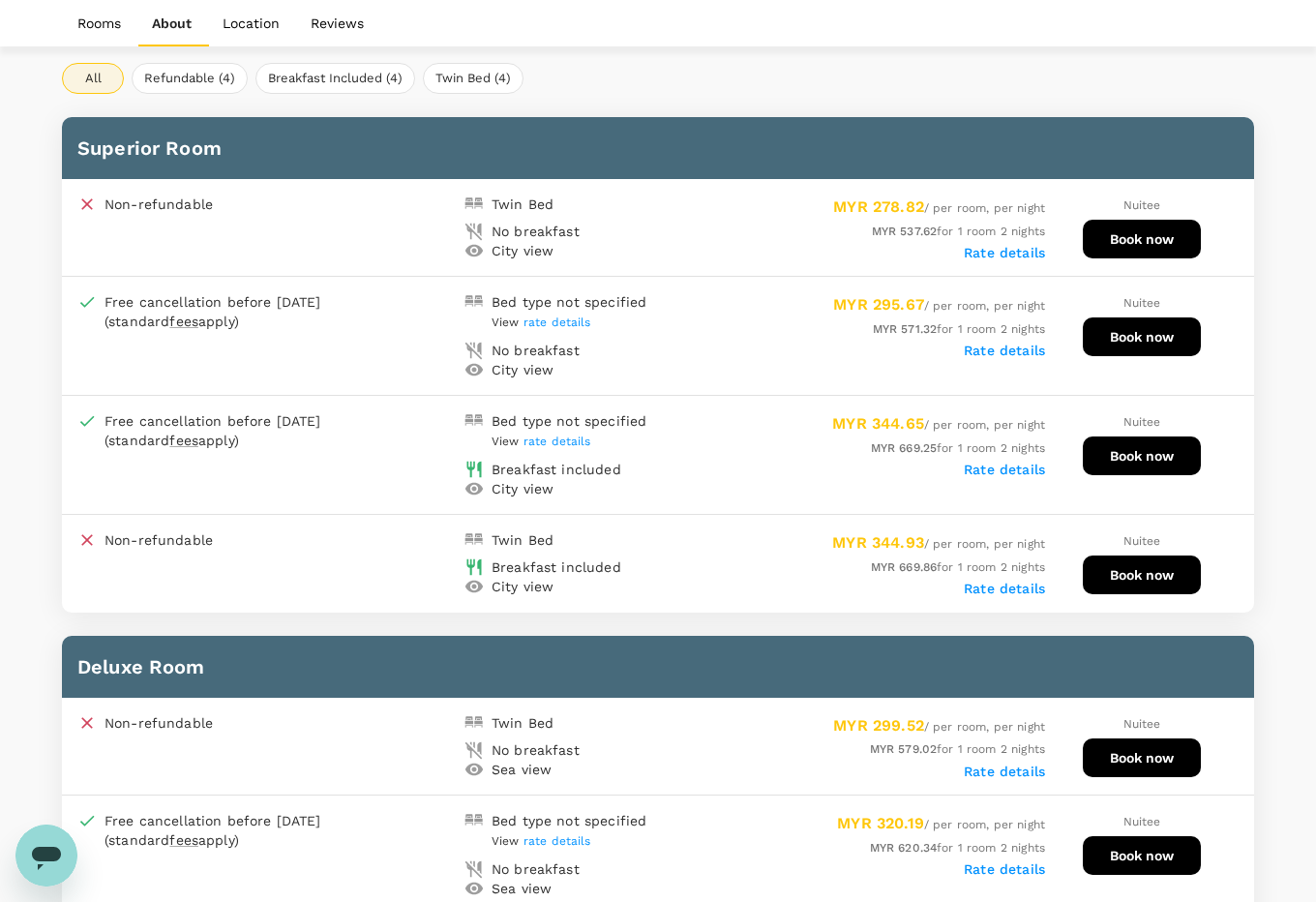
scroll to position [968, 0]
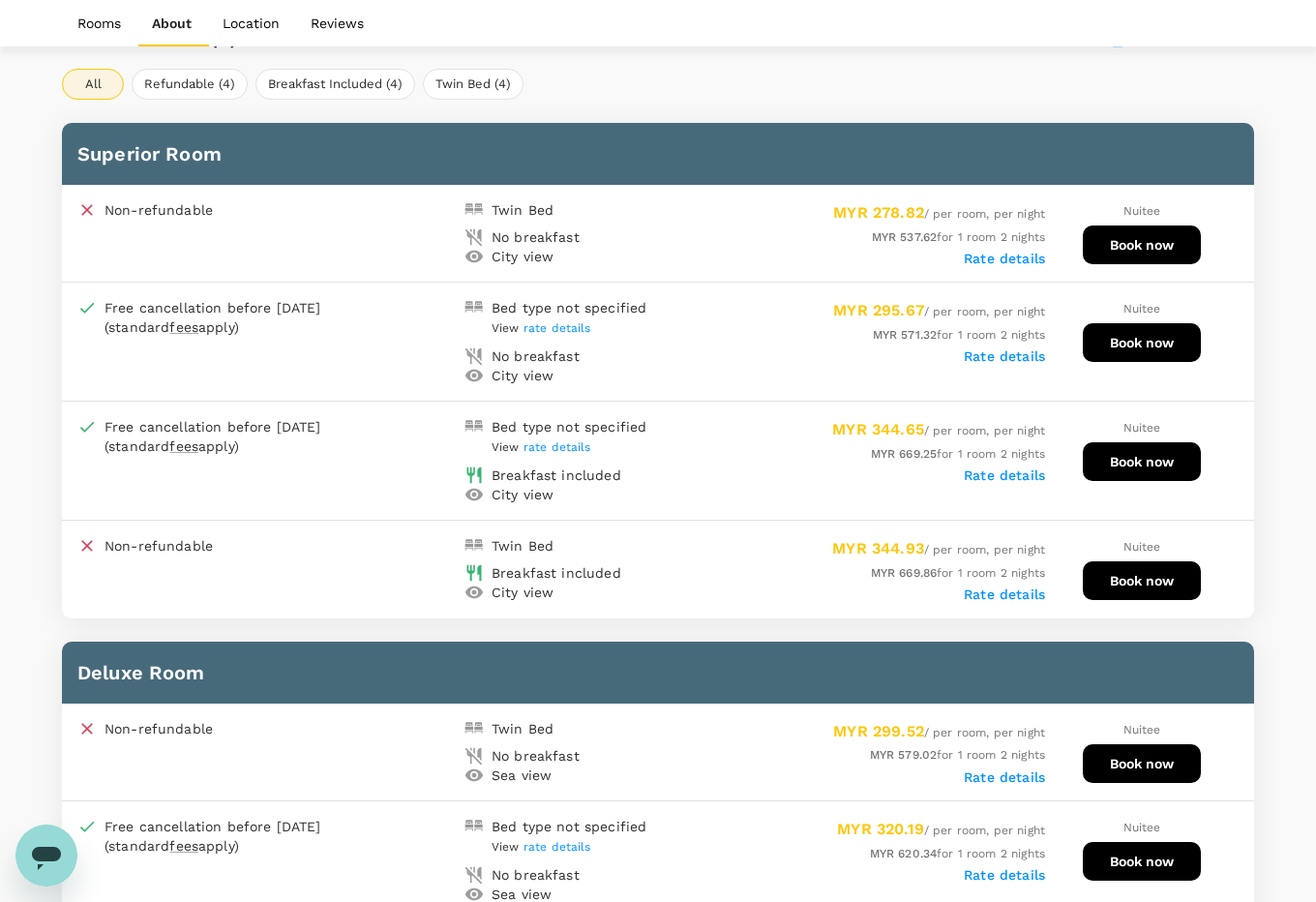
click at [1002, 227] on div "MYR 537.62 for 1 room 2 nights" at bounding box center [852, 237] width 387 height 21
click at [1000, 247] on div "Rate details" at bounding box center [852, 257] width 387 height 19
click at [1003, 251] on label "Rate details" at bounding box center [1005, 259] width 82 height 16
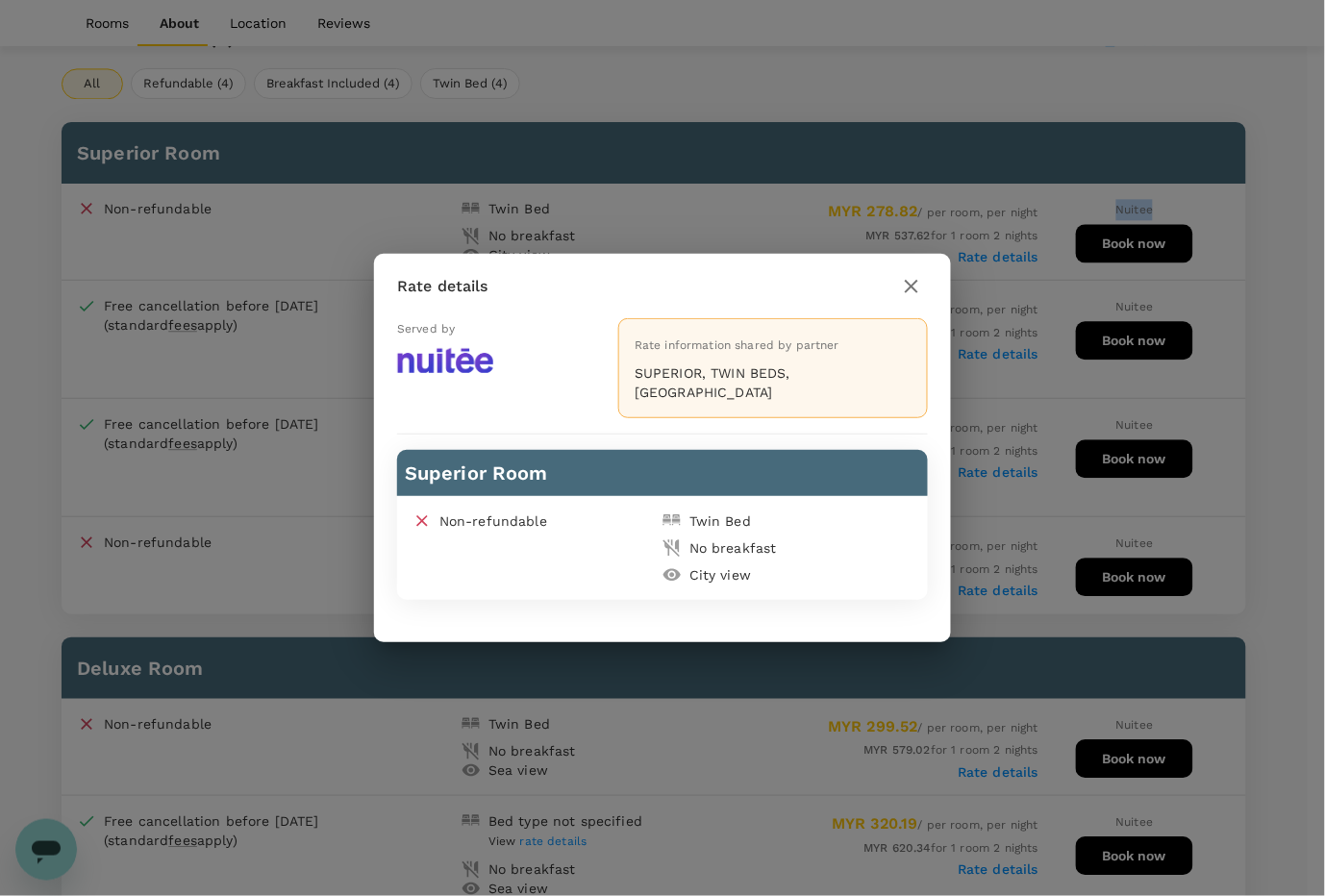
click at [915, 293] on icon "button" at bounding box center [911, 287] width 14 height 14
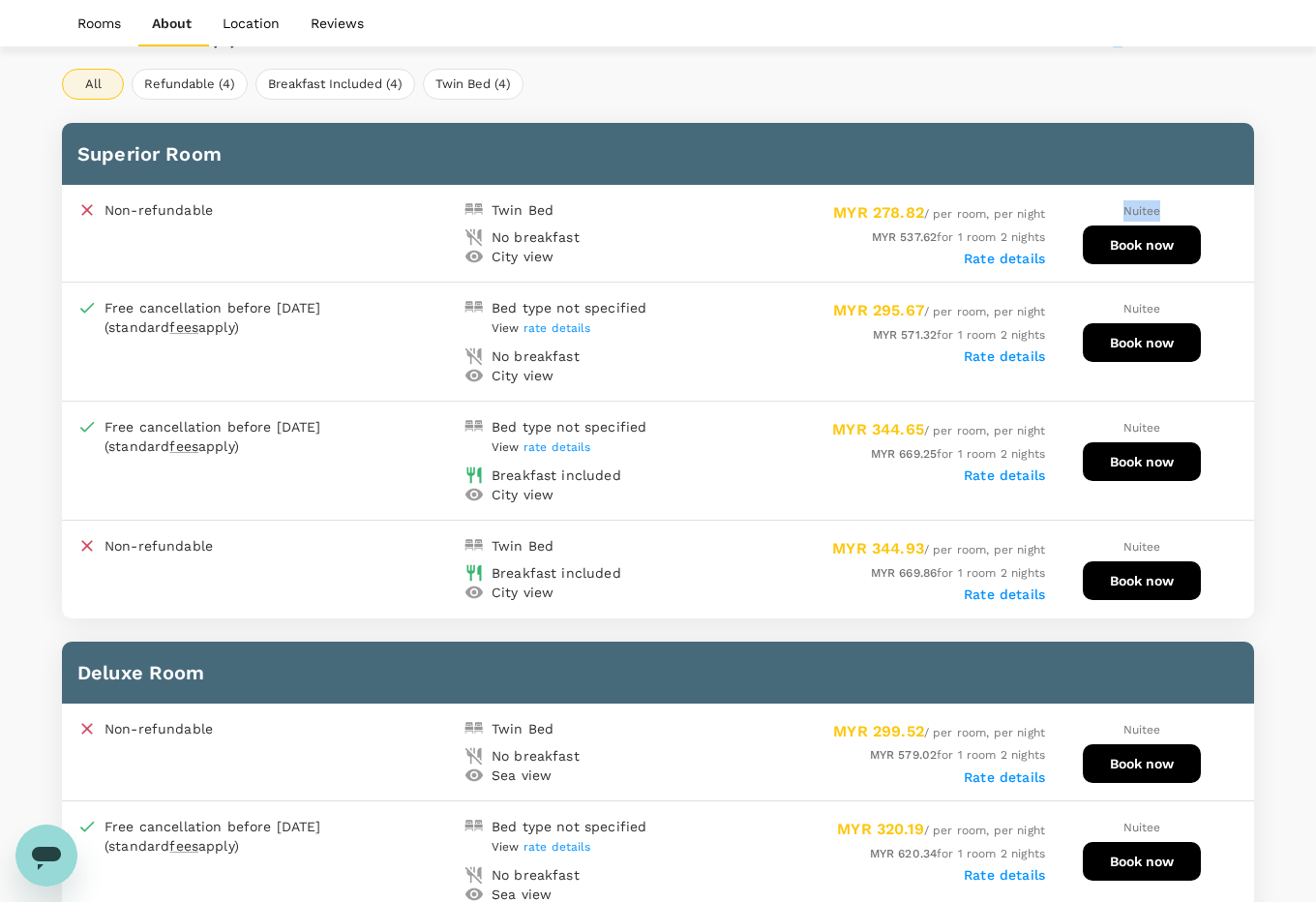
scroll to position [848, 0]
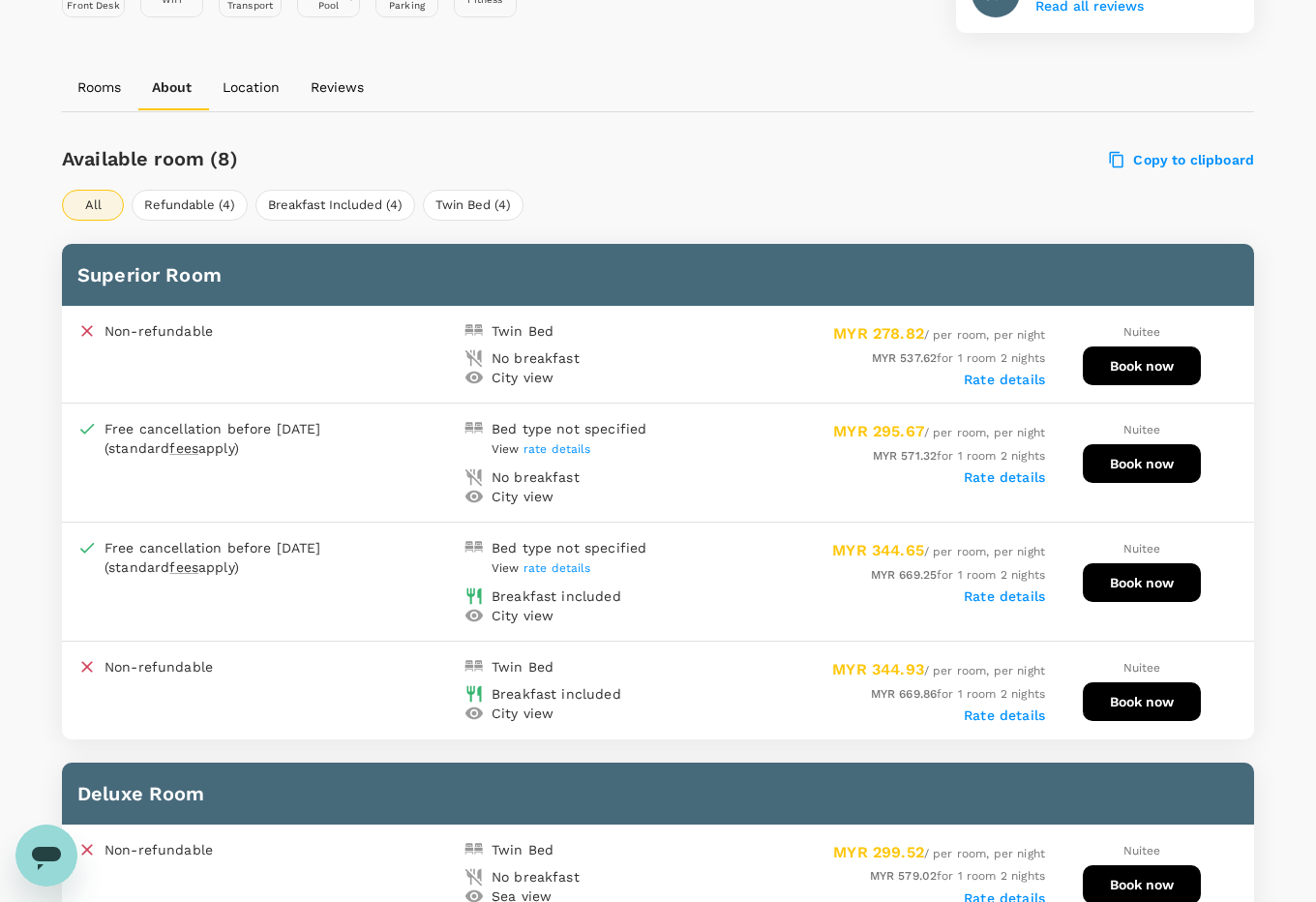
click at [641, 65] on div "Rooms About Location Reviews" at bounding box center [658, 88] width 1192 height 47
